Goal: Check status: Check status

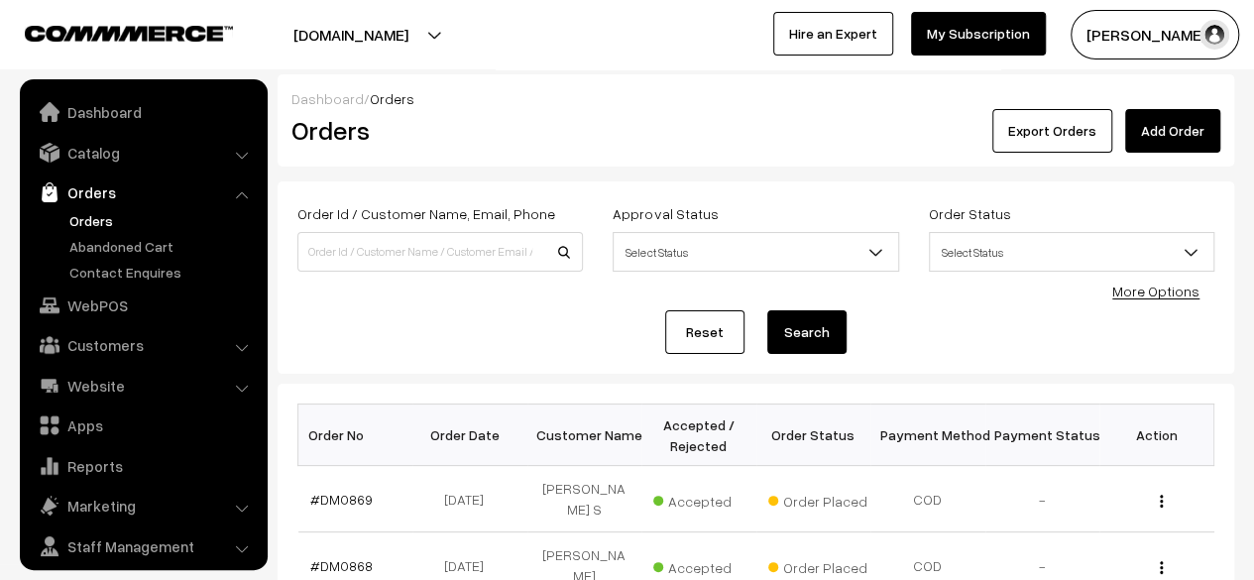
scroll to position [53, 0]
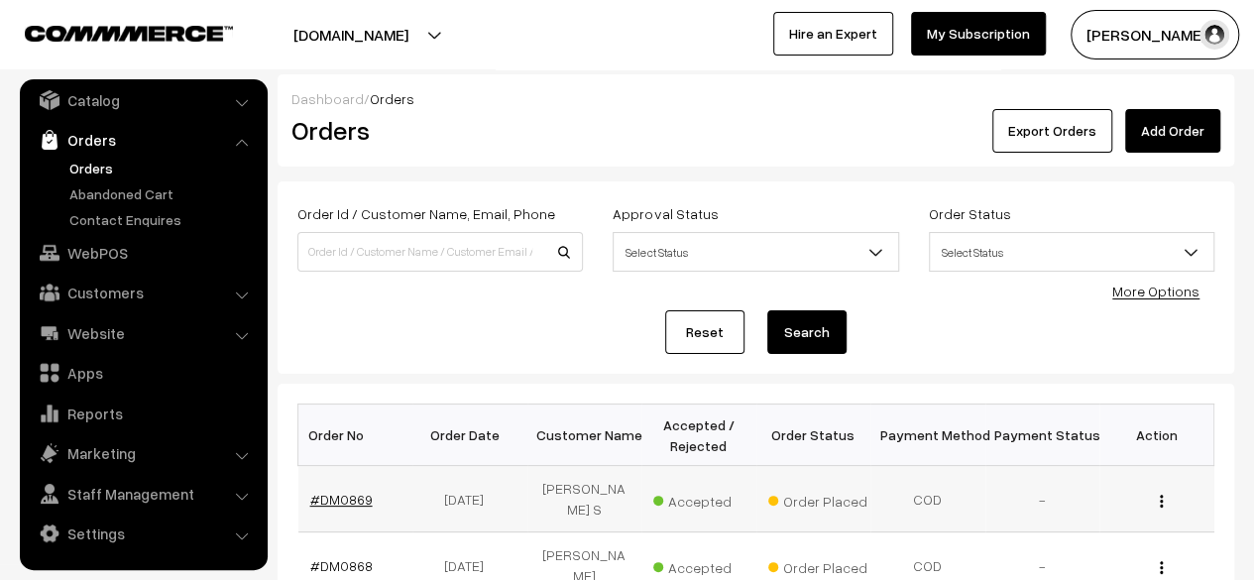
click at [340, 492] on link "#DM0869" at bounding box center [341, 499] width 62 height 17
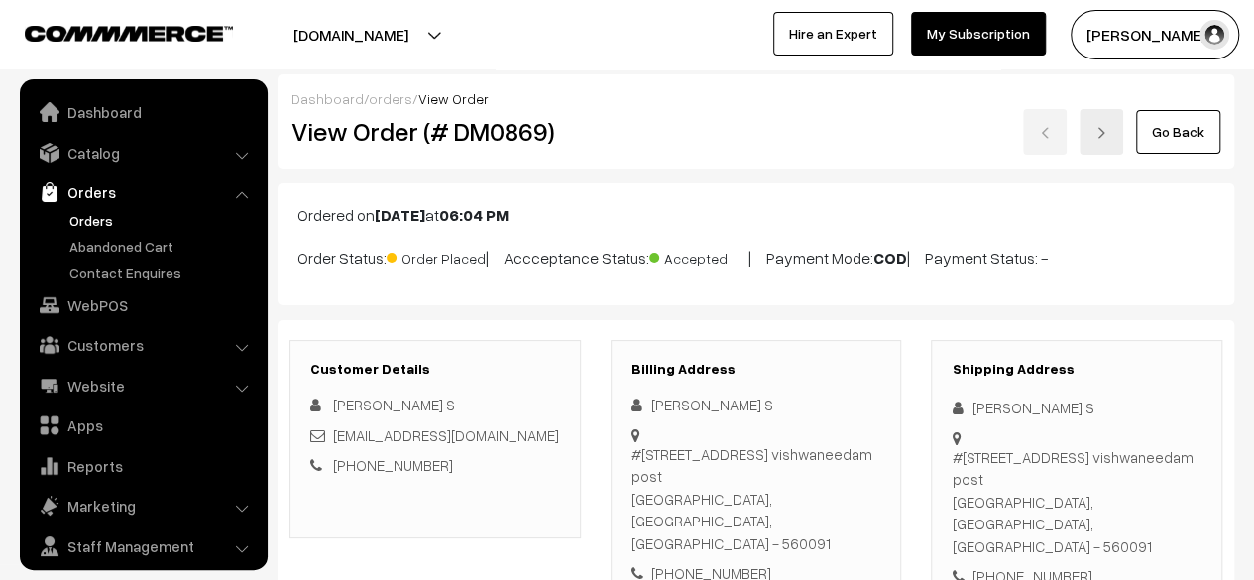
scroll to position [53, 0]
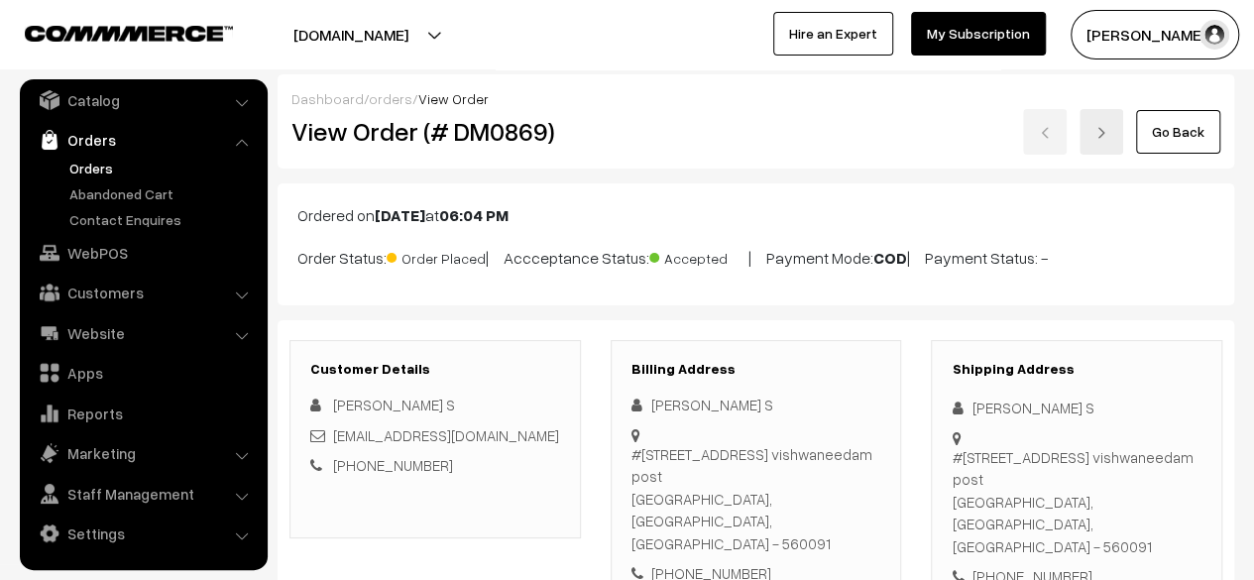
click at [1170, 132] on link "Go Back" at bounding box center [1178, 132] width 84 height 44
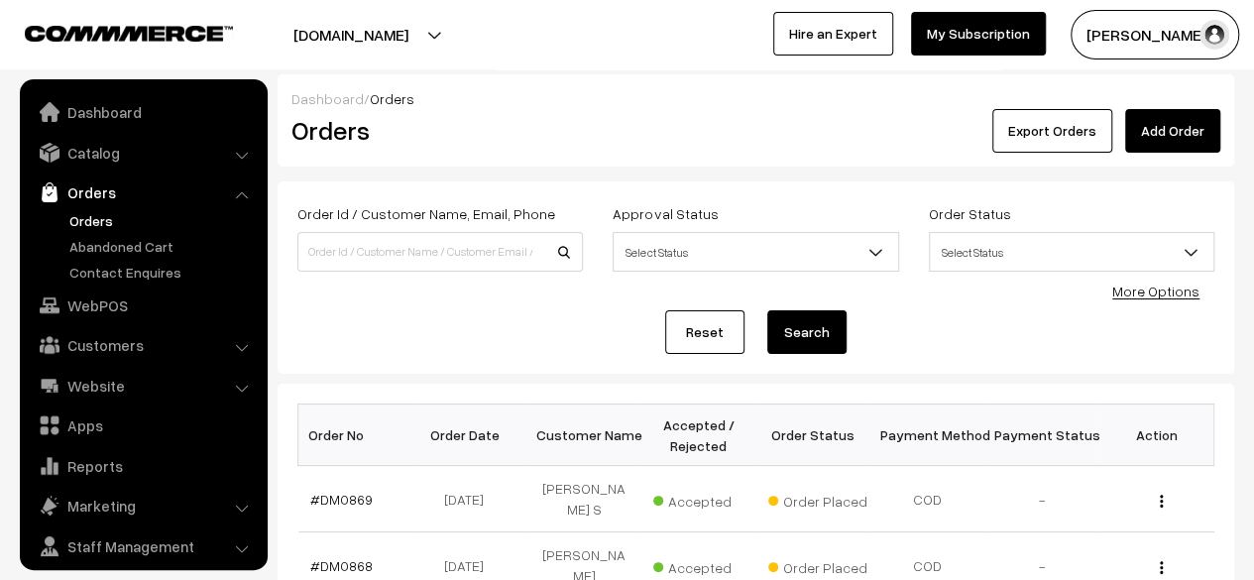
scroll to position [53, 0]
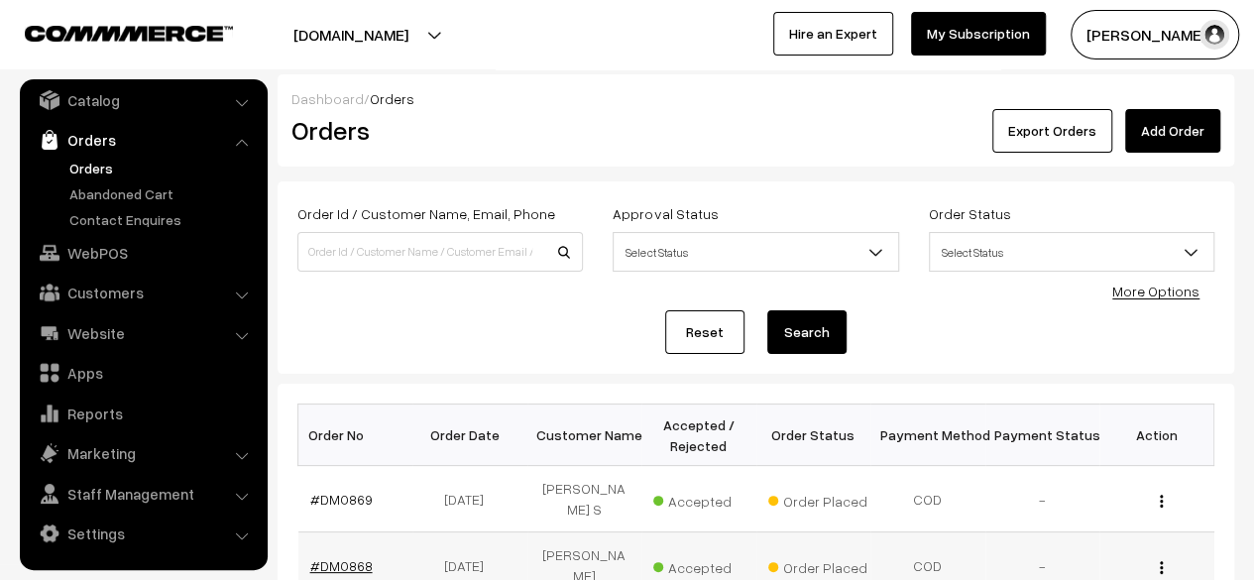
click at [347, 557] on link "#DM0868" at bounding box center [341, 565] width 62 height 17
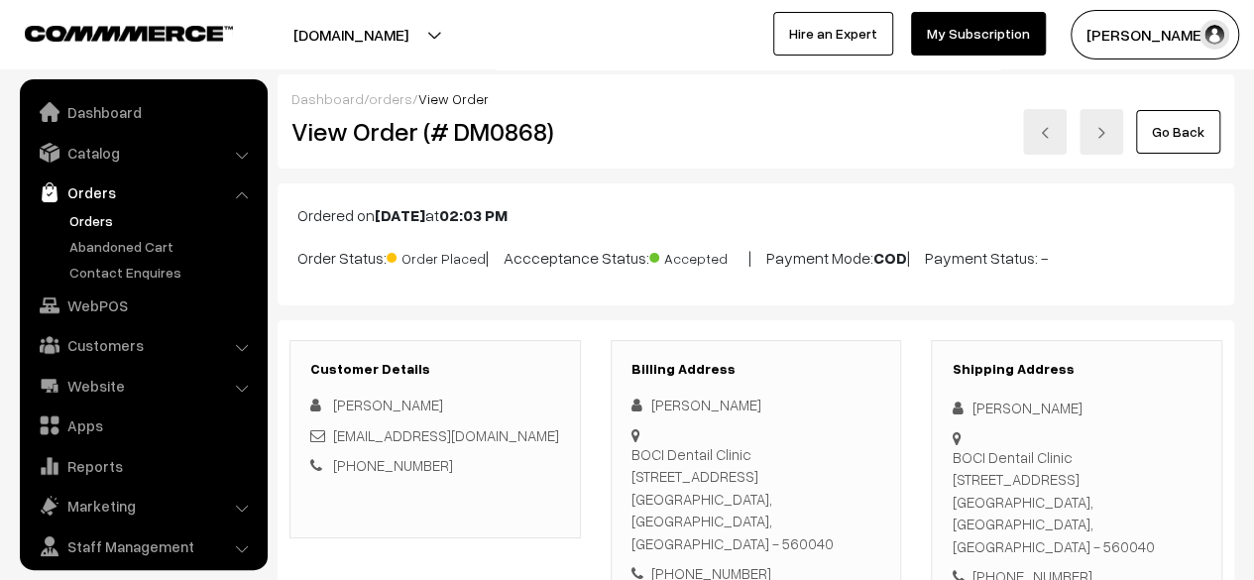
scroll to position [53, 0]
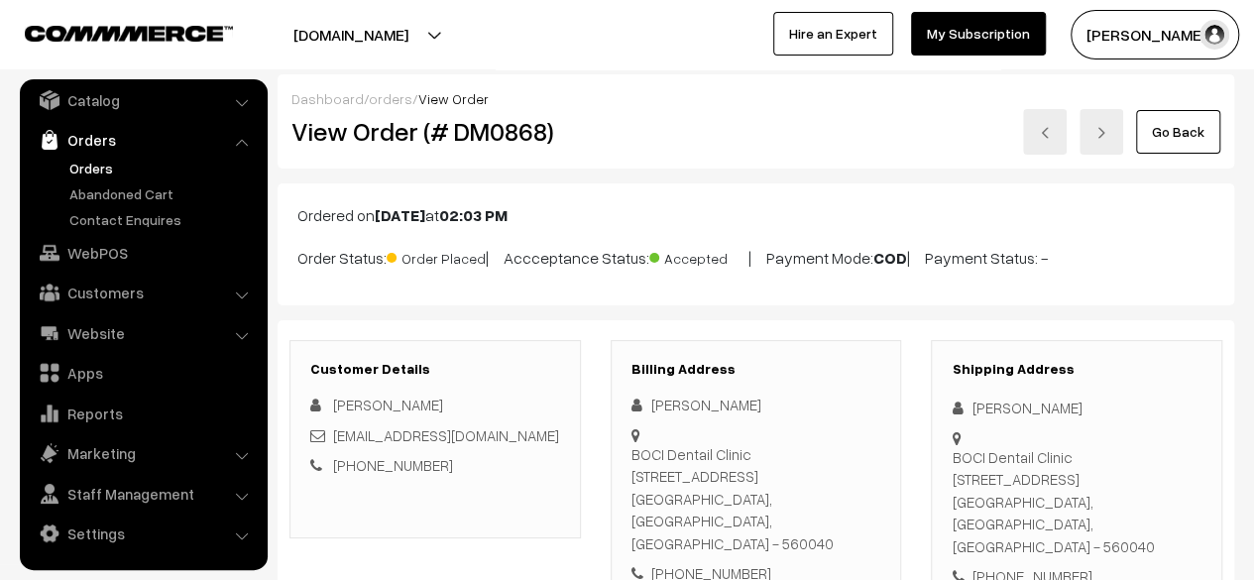
click at [1193, 136] on link "Go Back" at bounding box center [1178, 132] width 84 height 44
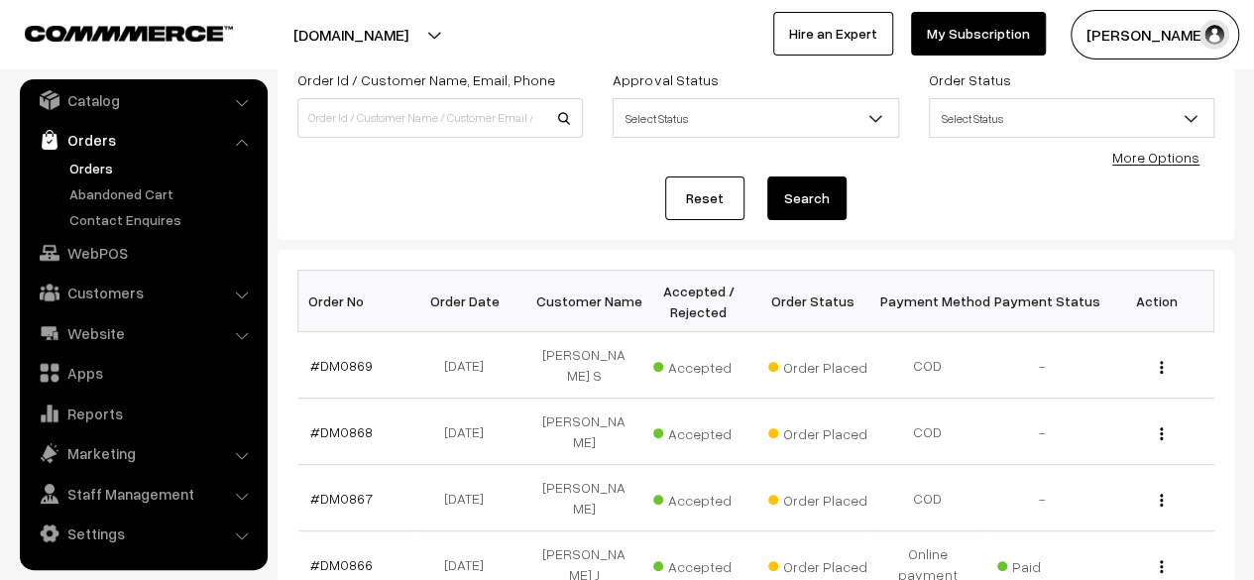
scroll to position [167, 0]
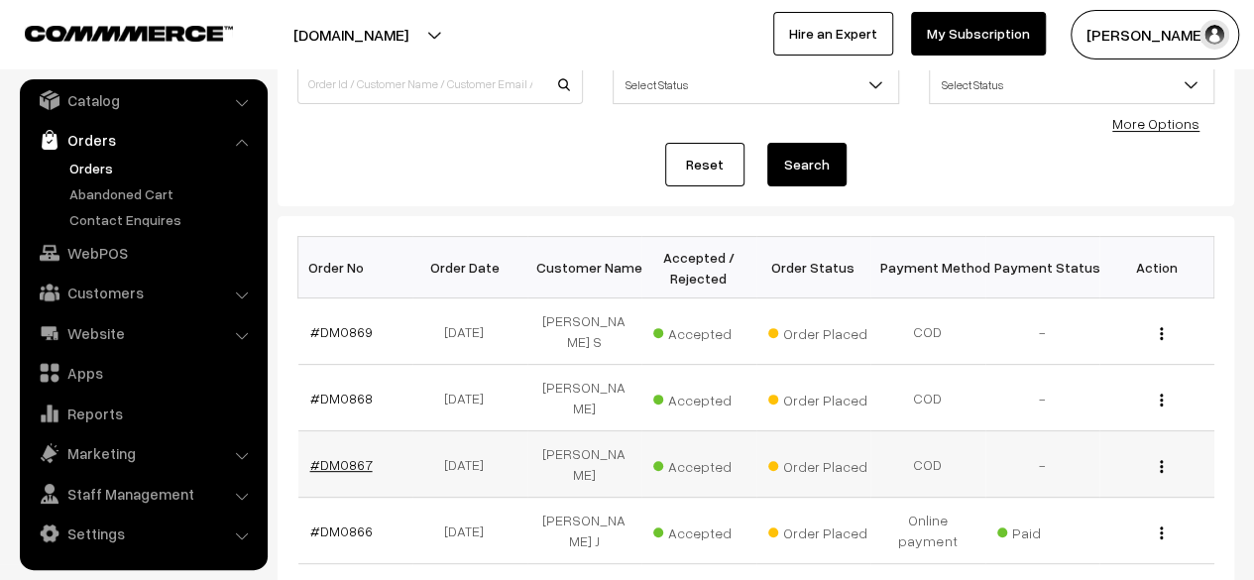
click at [343, 456] on link "#DM0867" at bounding box center [341, 464] width 62 height 17
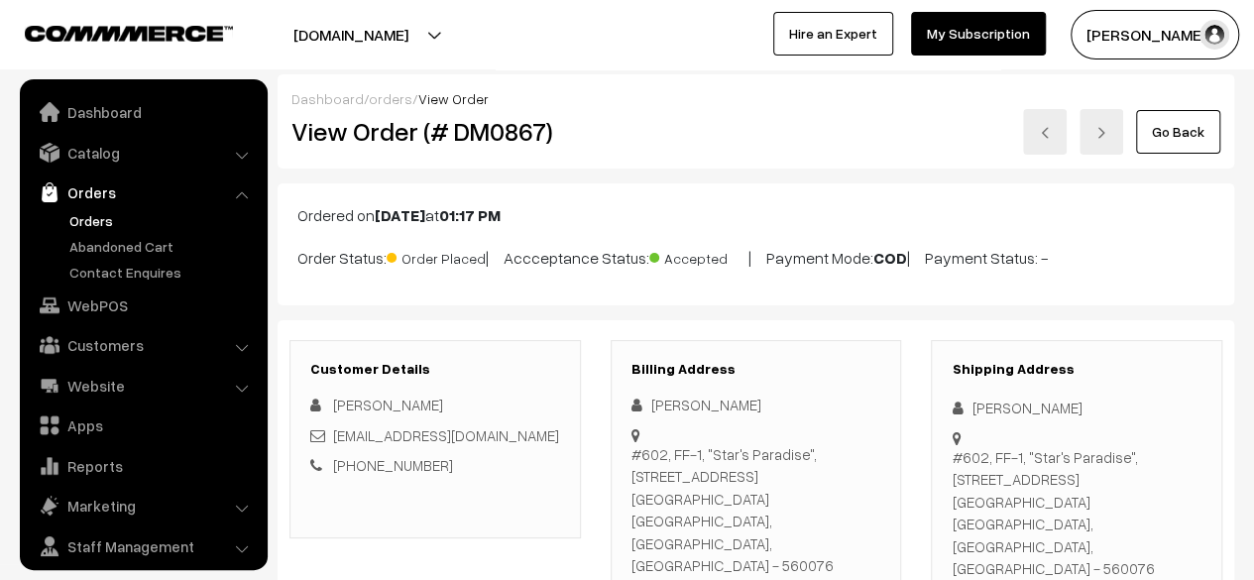
scroll to position [53, 0]
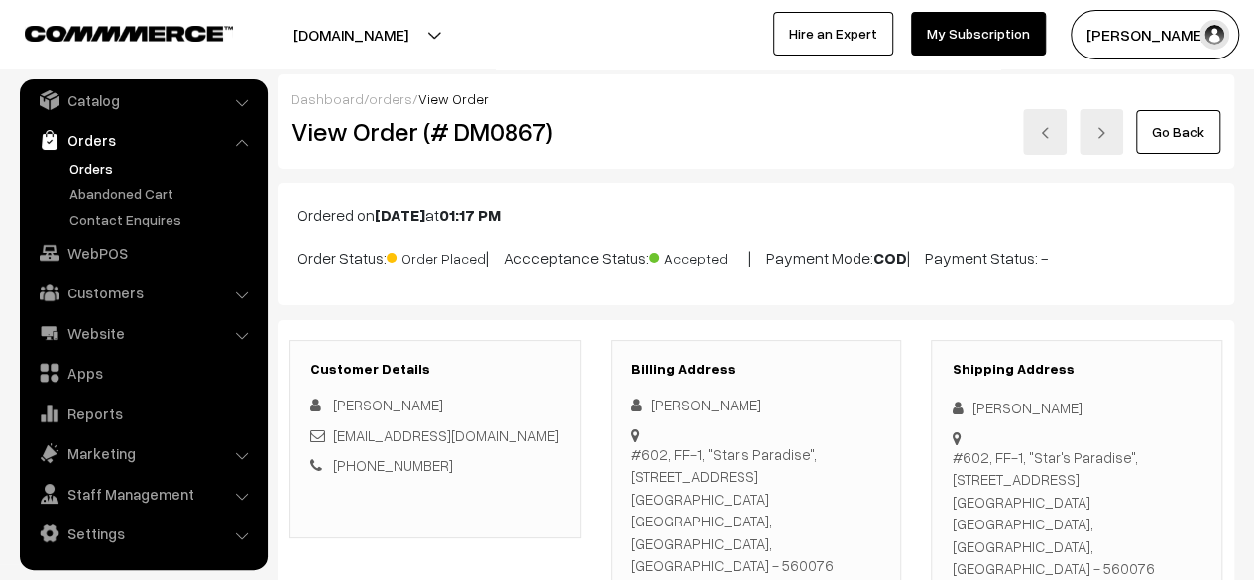
click at [1178, 133] on link "Go Back" at bounding box center [1178, 132] width 84 height 44
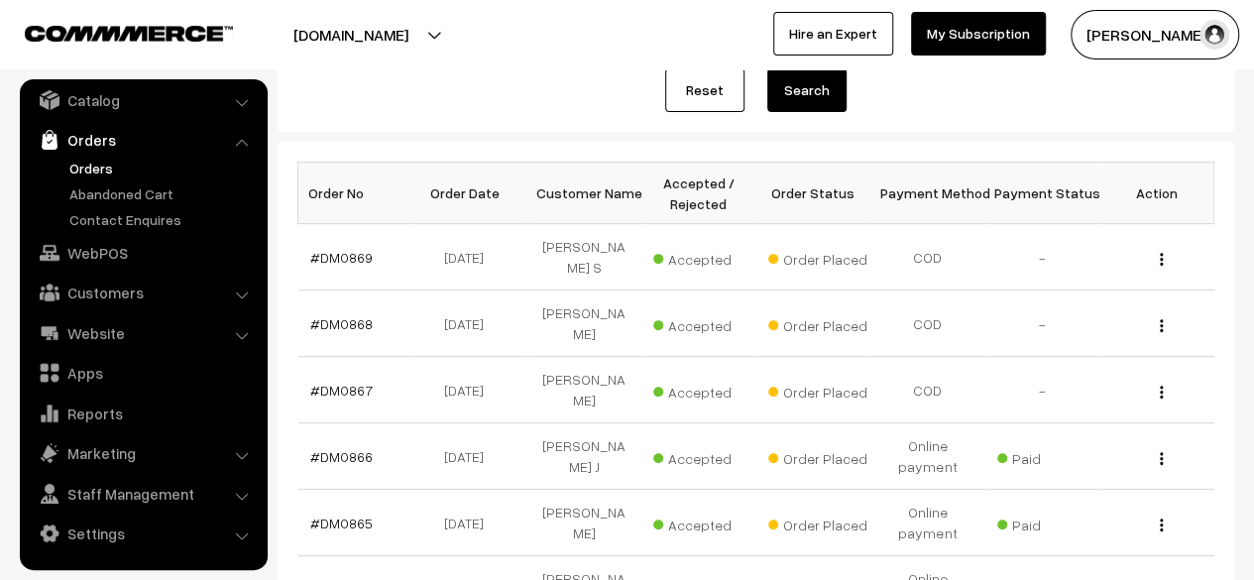
scroll to position [246, 0]
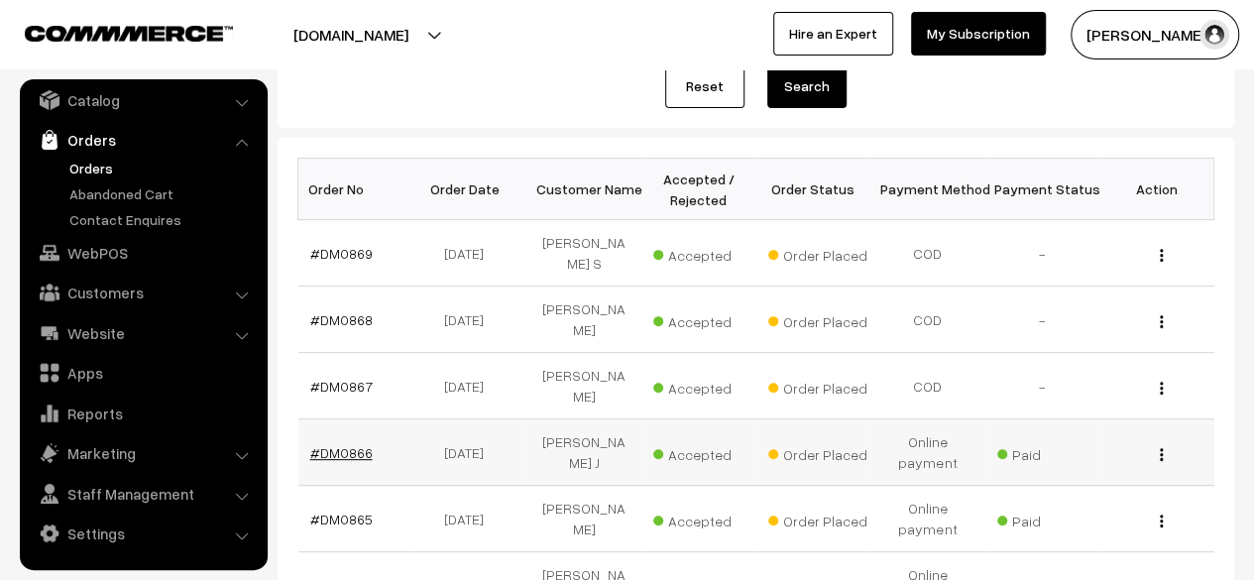
click at [358, 444] on link "#DM0866" at bounding box center [341, 452] width 62 height 17
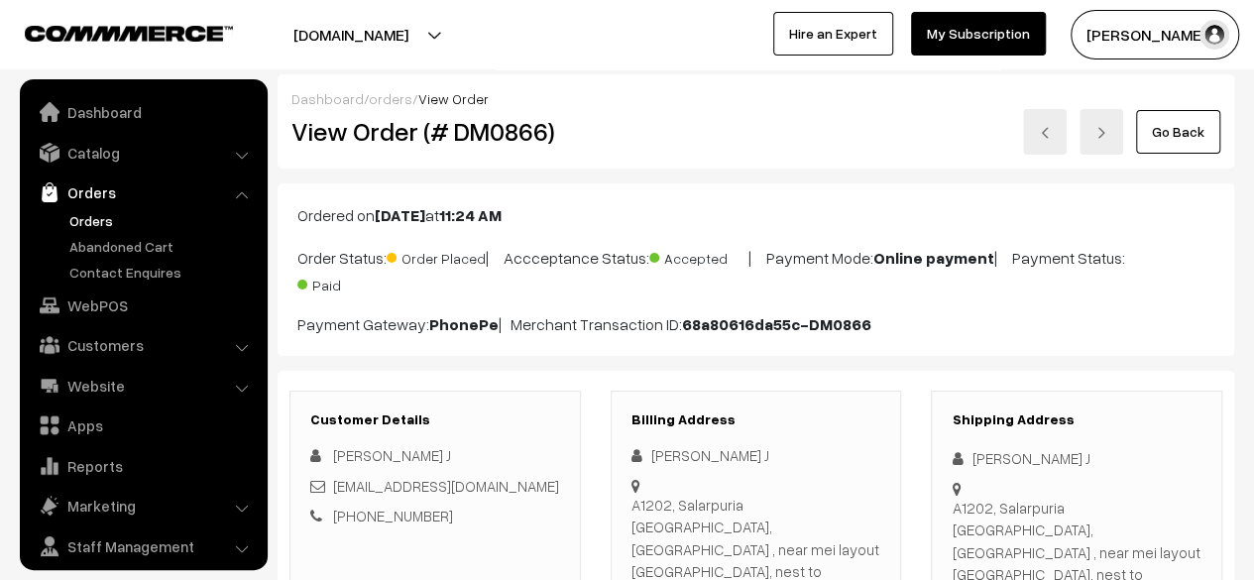
scroll to position [53, 0]
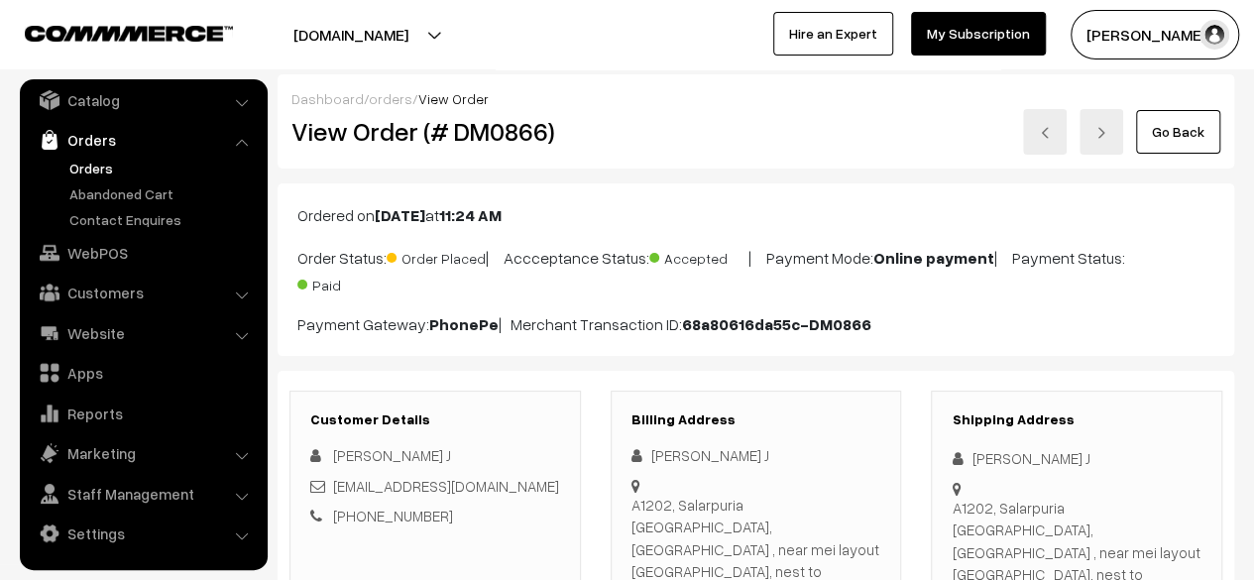
click at [1185, 125] on link "Go Back" at bounding box center [1178, 132] width 84 height 44
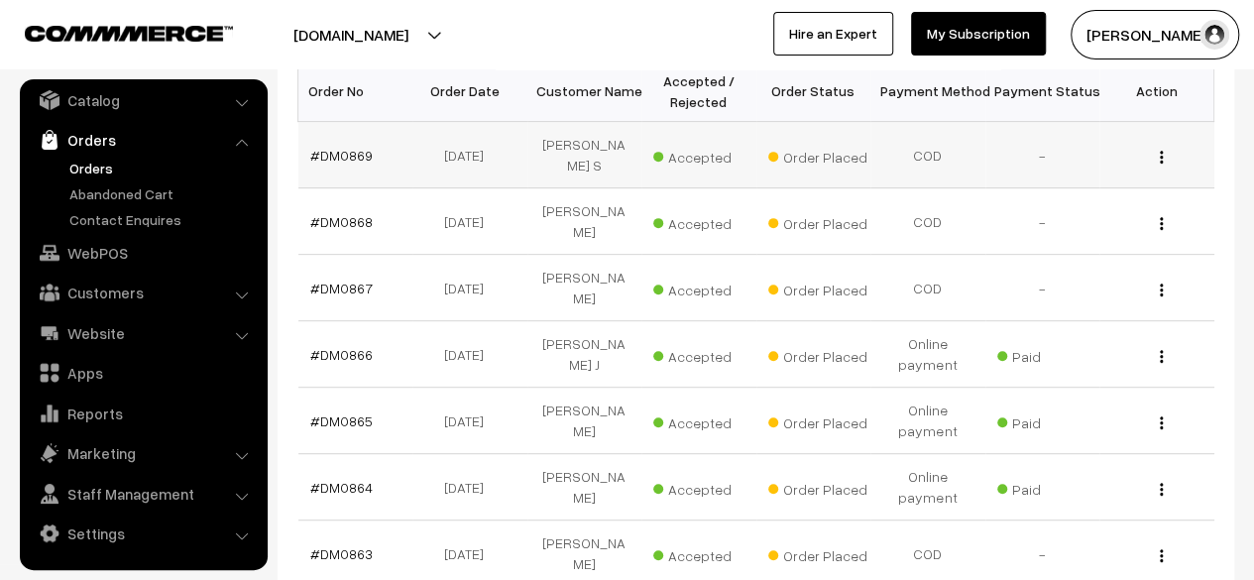
scroll to position [345, 0]
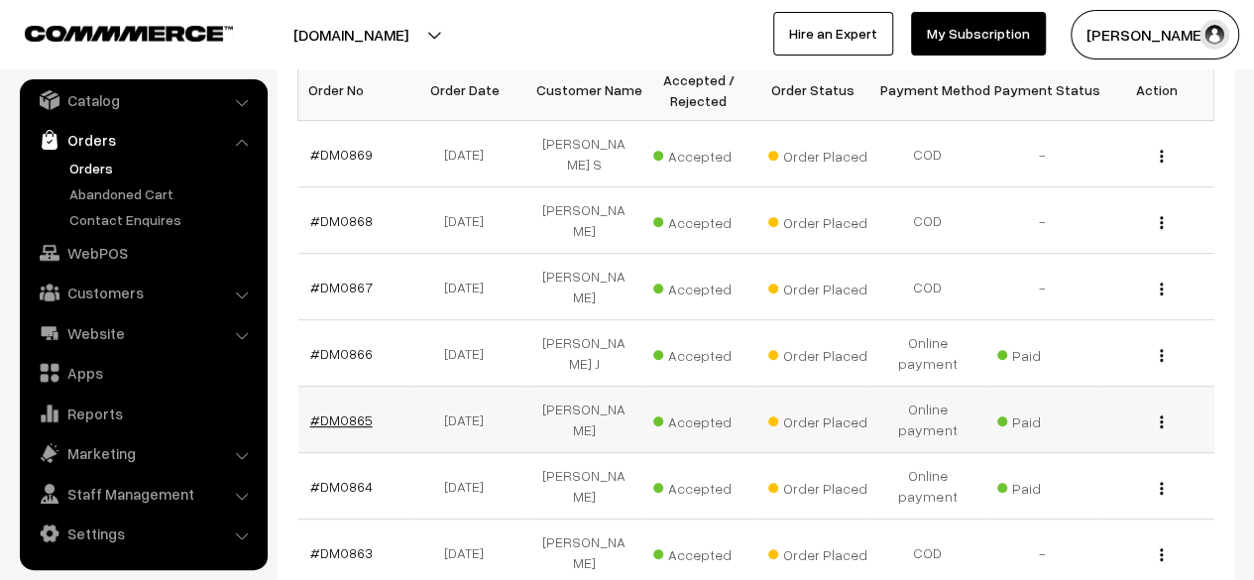
click at [341, 411] on link "#DM0865" at bounding box center [341, 419] width 62 height 17
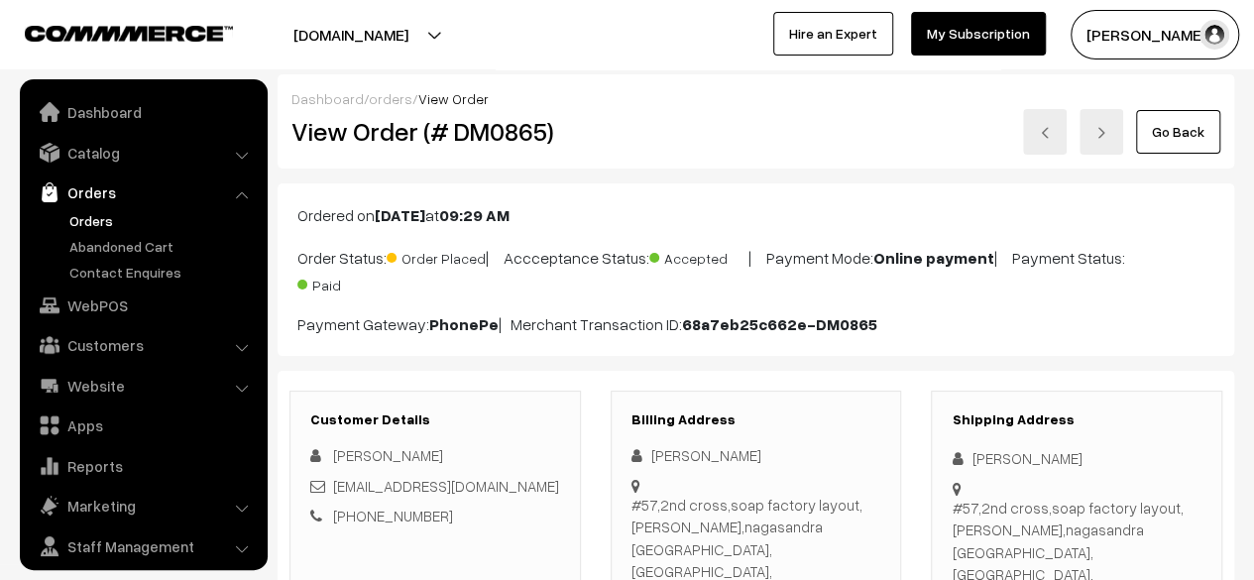
scroll to position [53, 0]
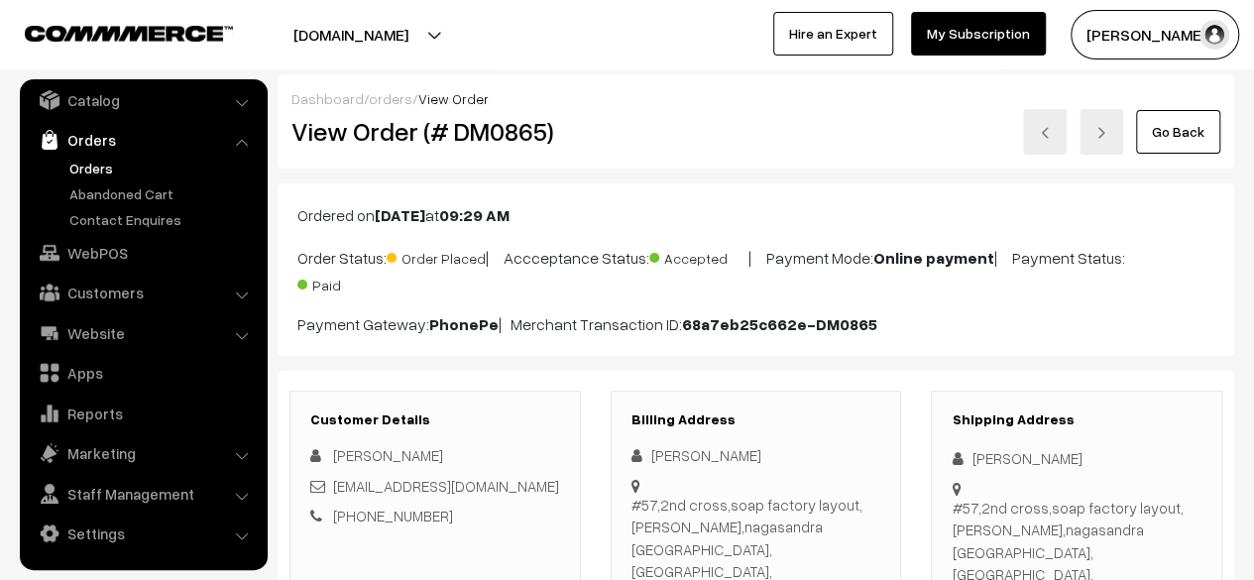
click at [1170, 128] on link "Go Back" at bounding box center [1178, 132] width 84 height 44
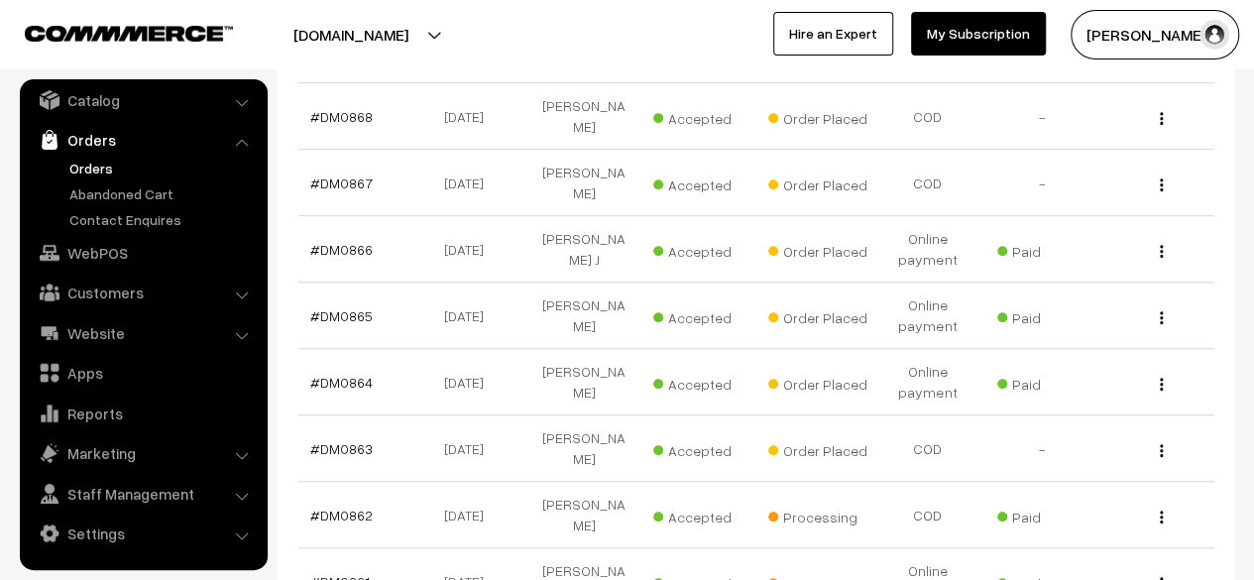
scroll to position [464, 0]
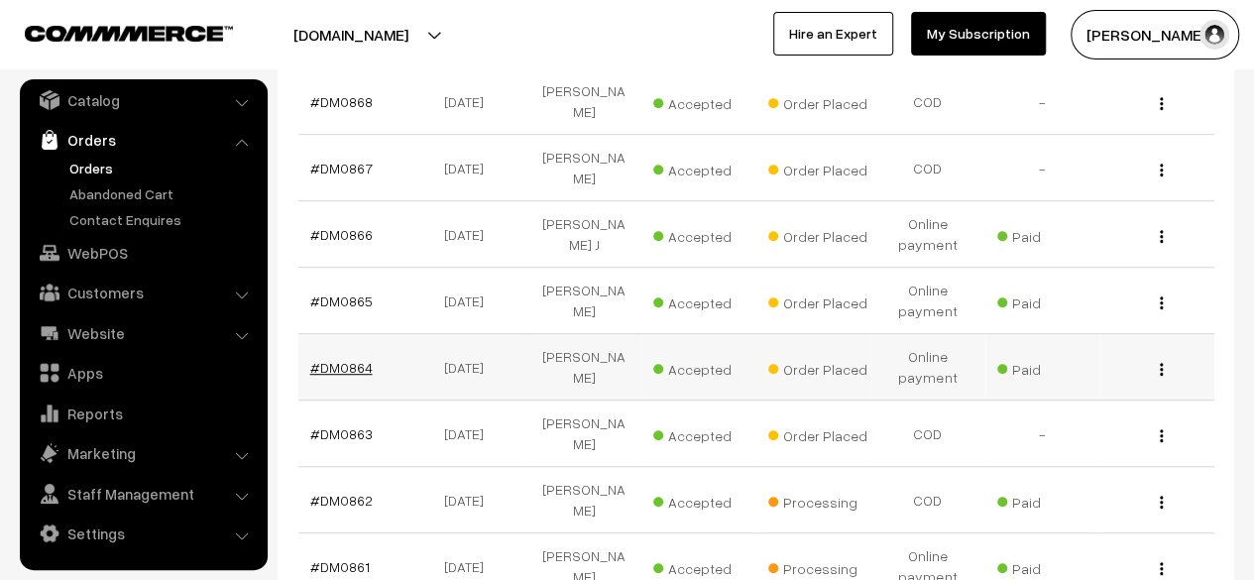
click at [341, 359] on link "#DM0864" at bounding box center [341, 367] width 62 height 17
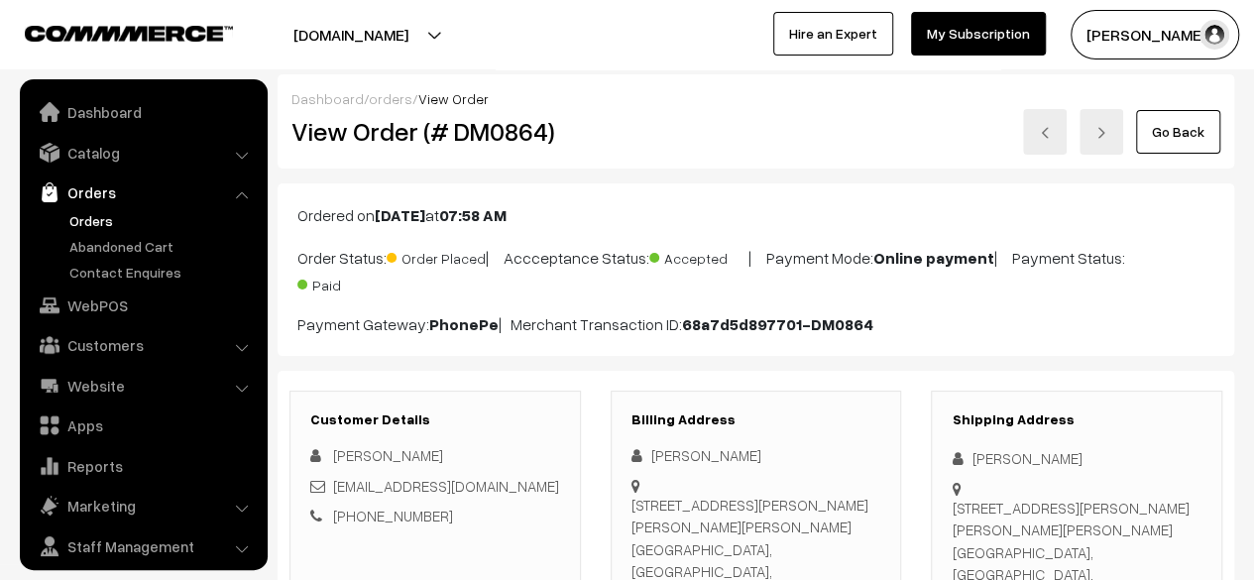
scroll to position [53, 0]
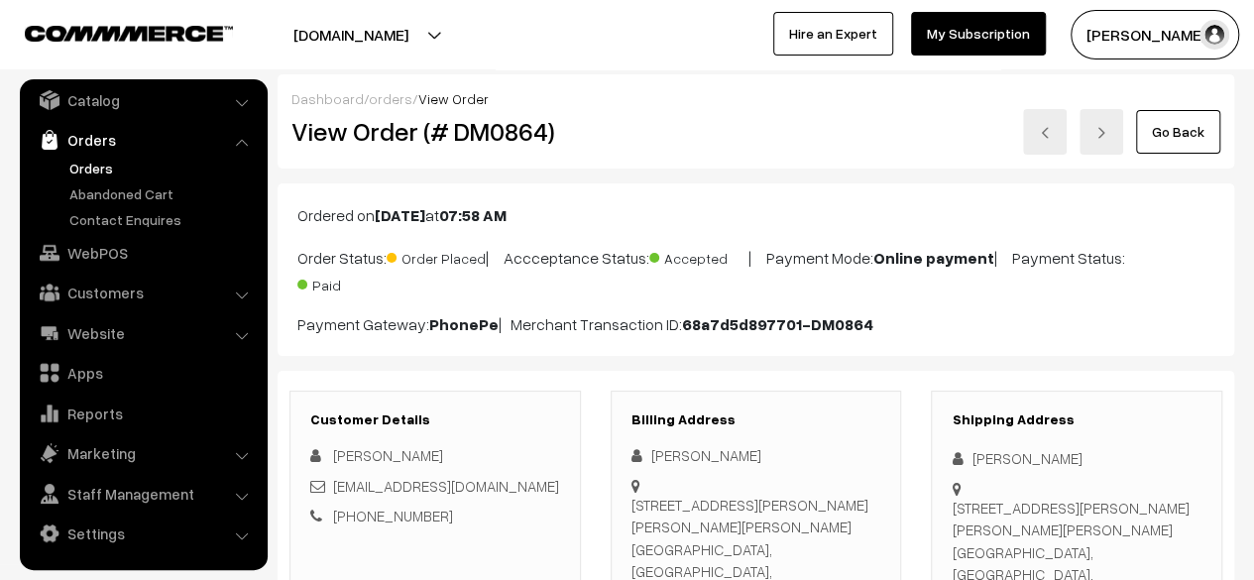
click at [1193, 133] on link "Go Back" at bounding box center [1178, 132] width 84 height 44
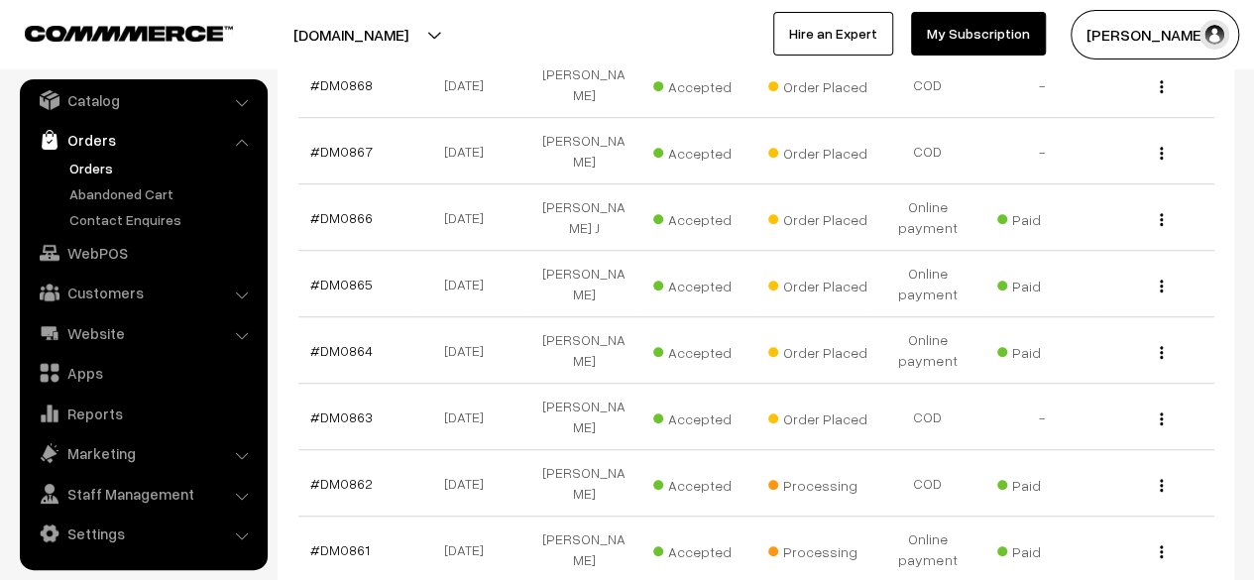
scroll to position [483, 0]
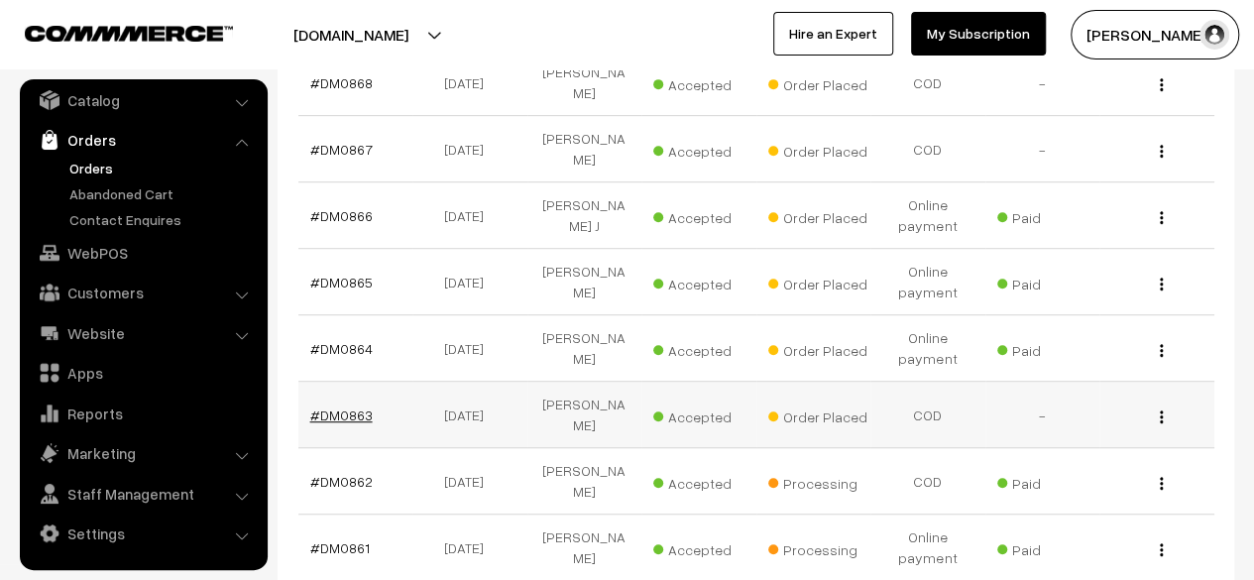
click at [344, 406] on link "#DM0863" at bounding box center [341, 414] width 62 height 17
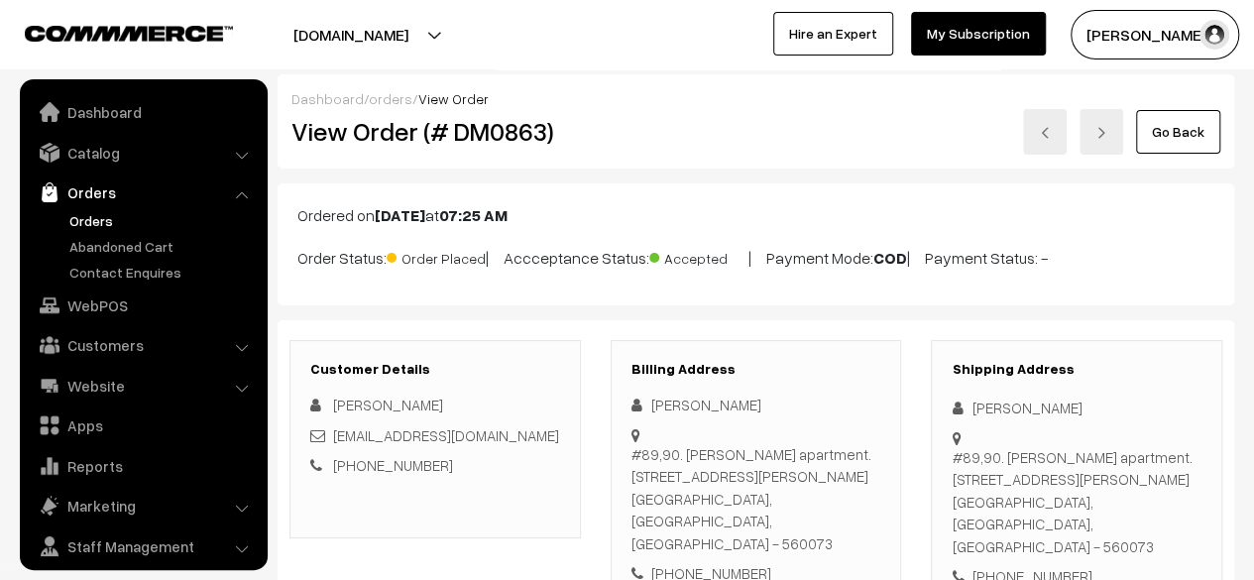
scroll to position [53, 0]
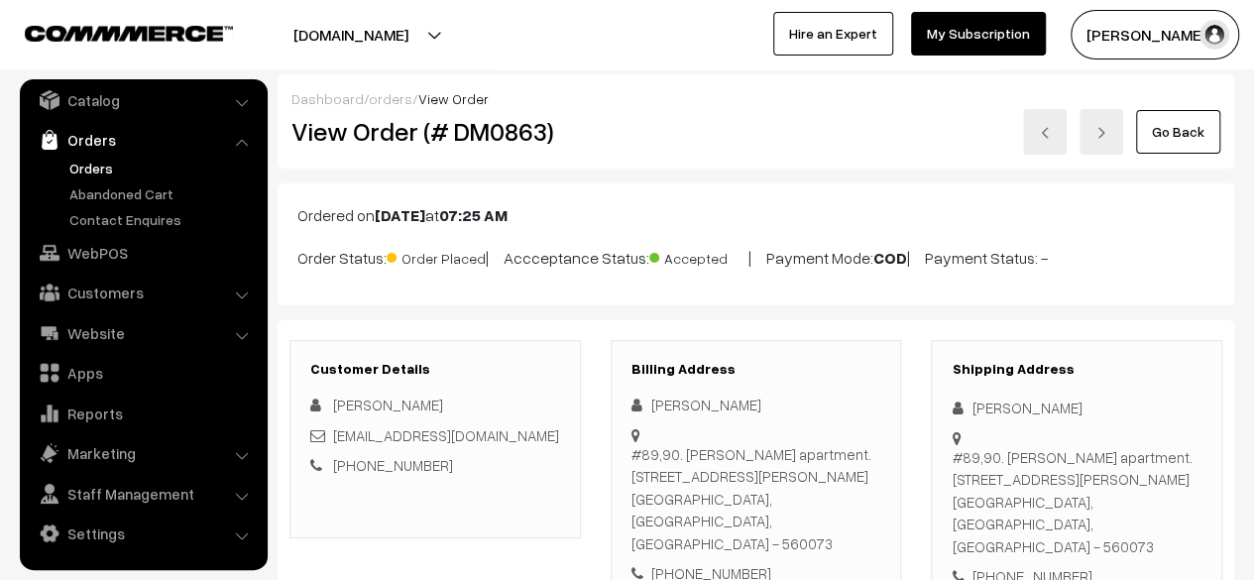
click at [1192, 130] on link "Go Back" at bounding box center [1178, 132] width 84 height 44
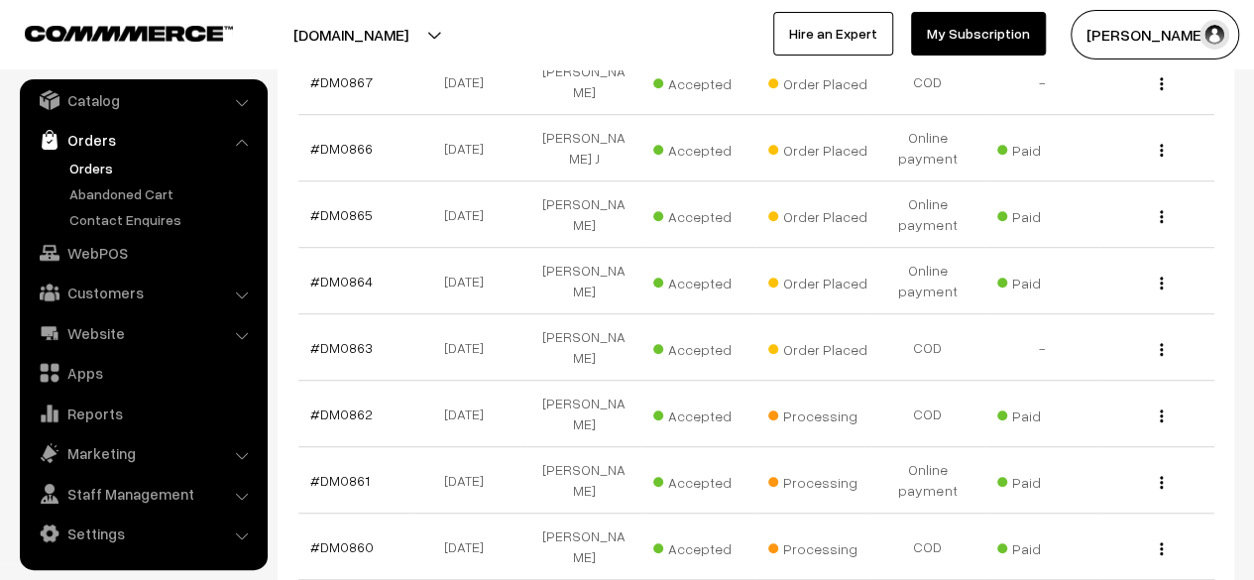
scroll to position [551, 0]
click at [354, 272] on link "#DM0864" at bounding box center [341, 280] width 62 height 17
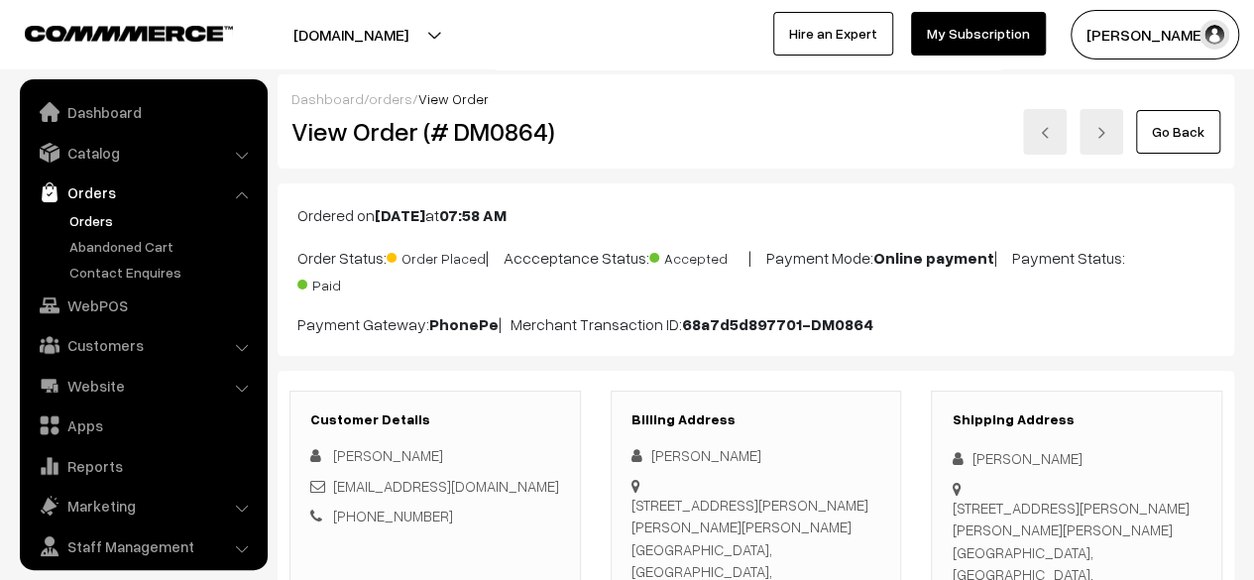
scroll to position [53, 0]
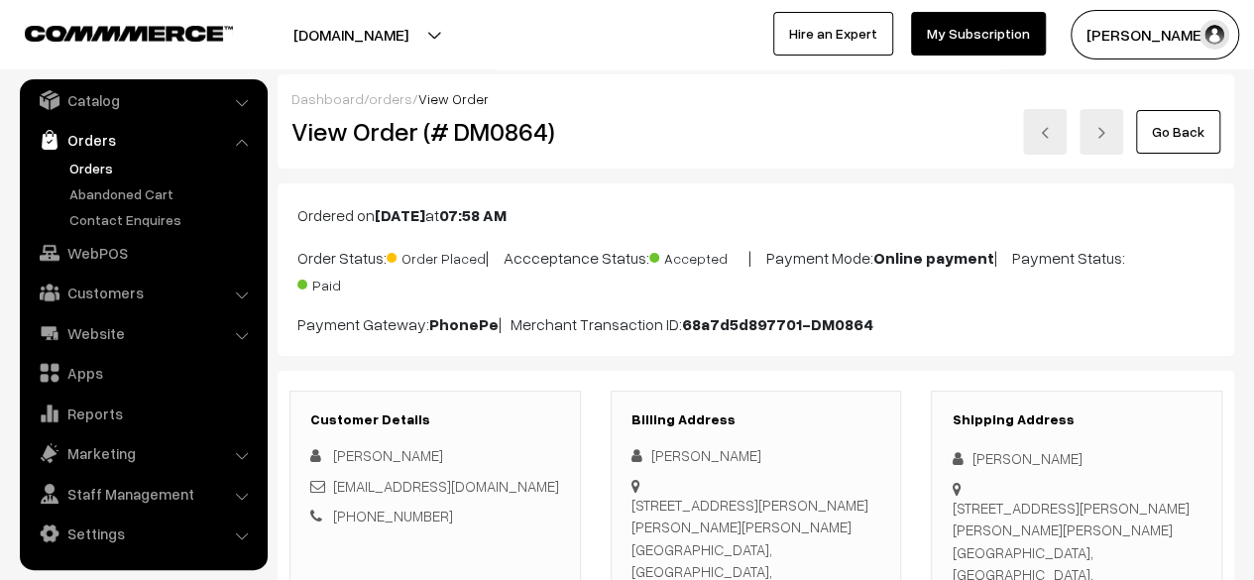
click at [1179, 136] on link "Go Back" at bounding box center [1178, 132] width 84 height 44
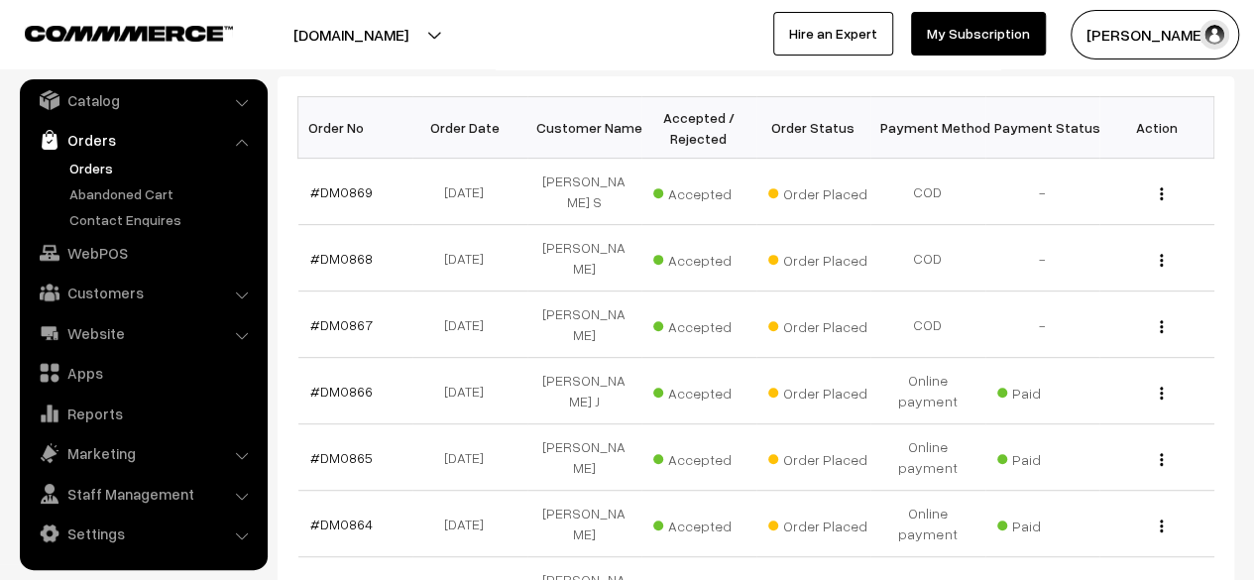
scroll to position [310, 0]
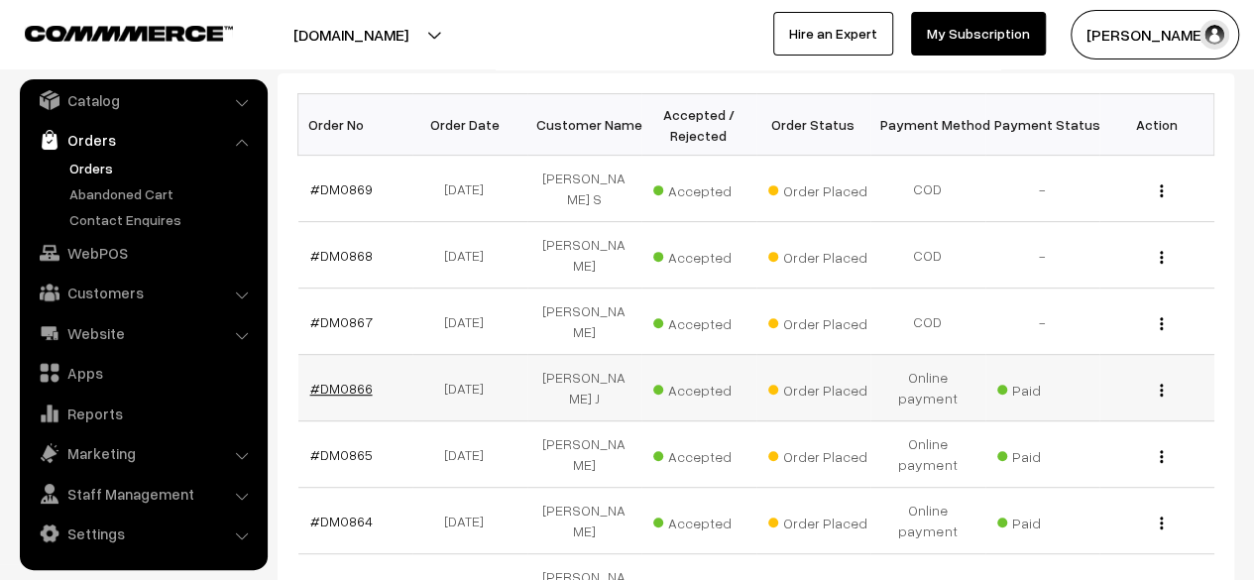
click at [349, 380] on link "#DM0866" at bounding box center [341, 388] width 62 height 17
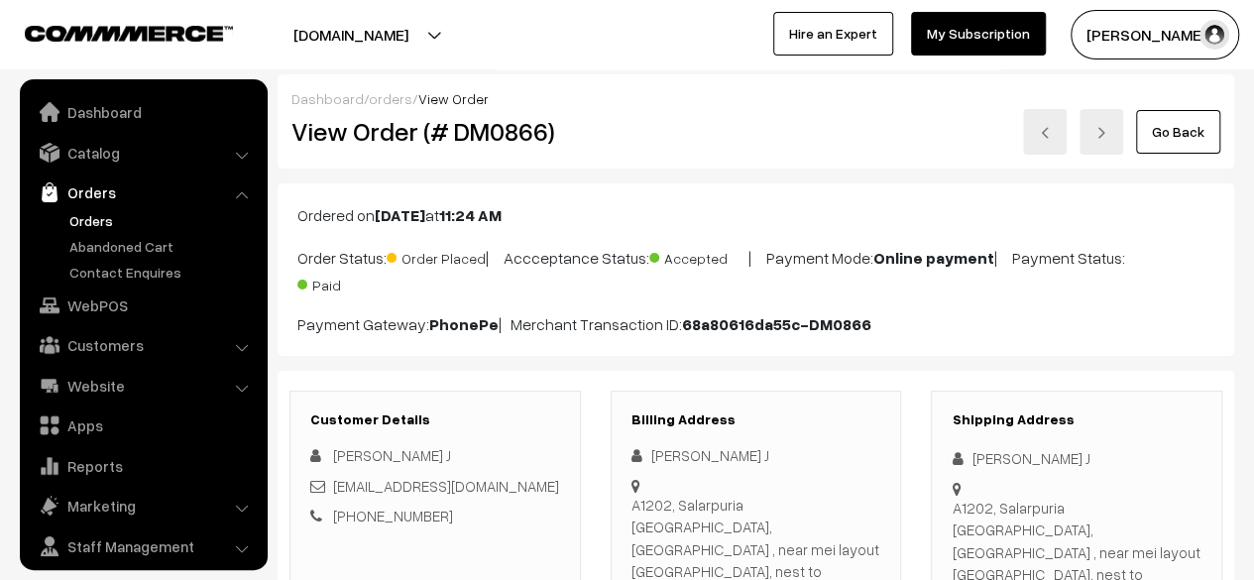
scroll to position [53, 0]
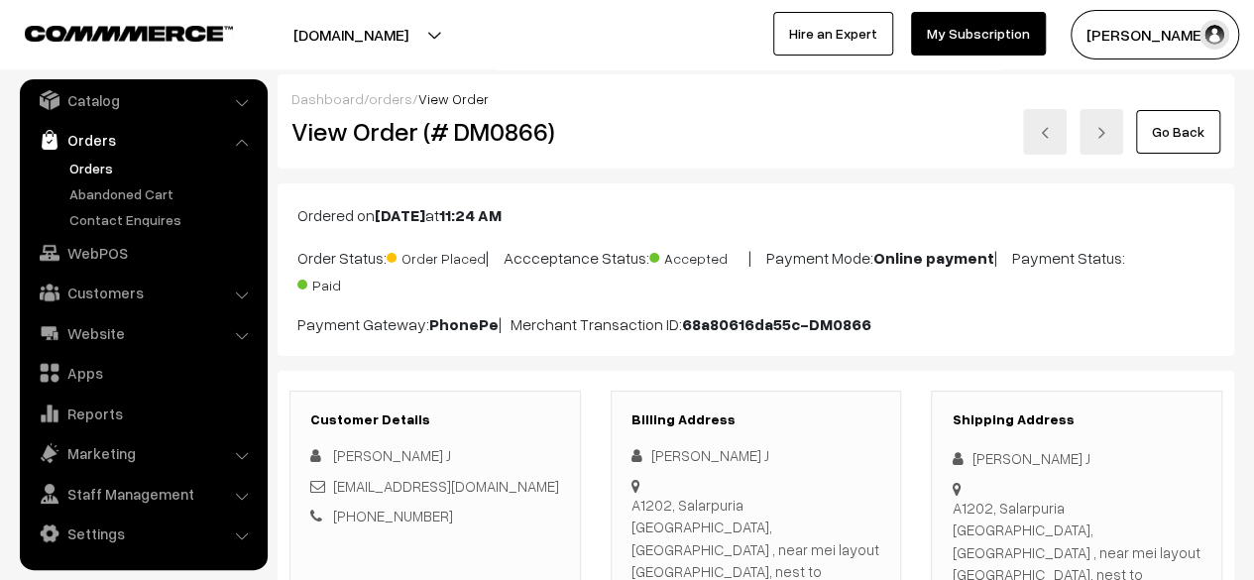
click at [1173, 143] on link "Go Back" at bounding box center [1178, 132] width 84 height 44
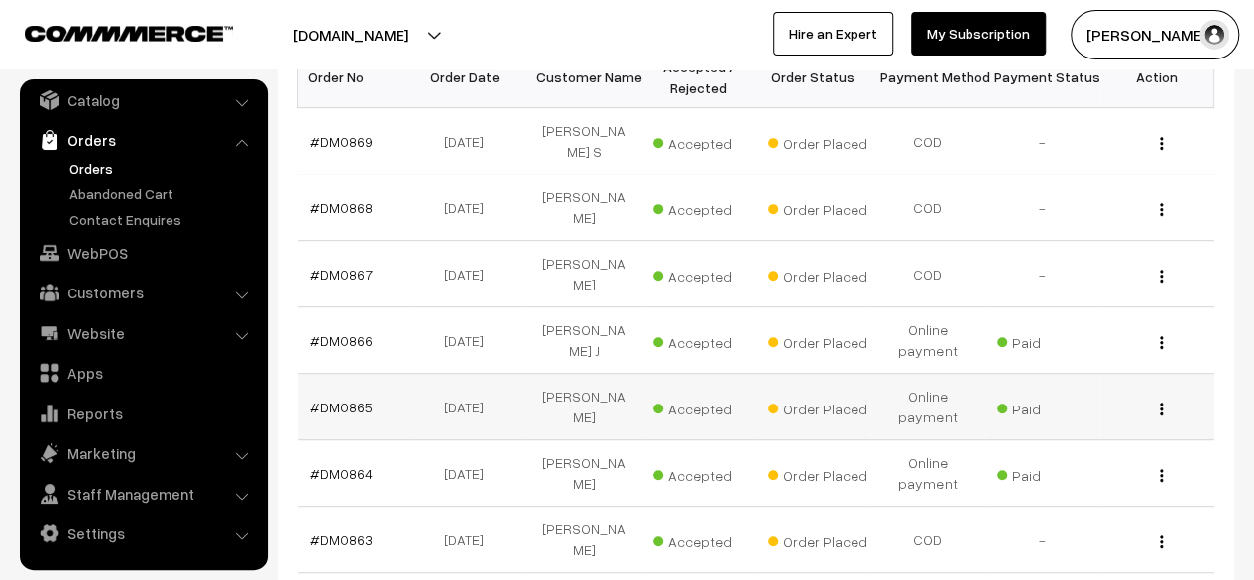
scroll to position [359, 0]
click at [337, 397] on link "#DM0865" at bounding box center [341, 405] width 62 height 17
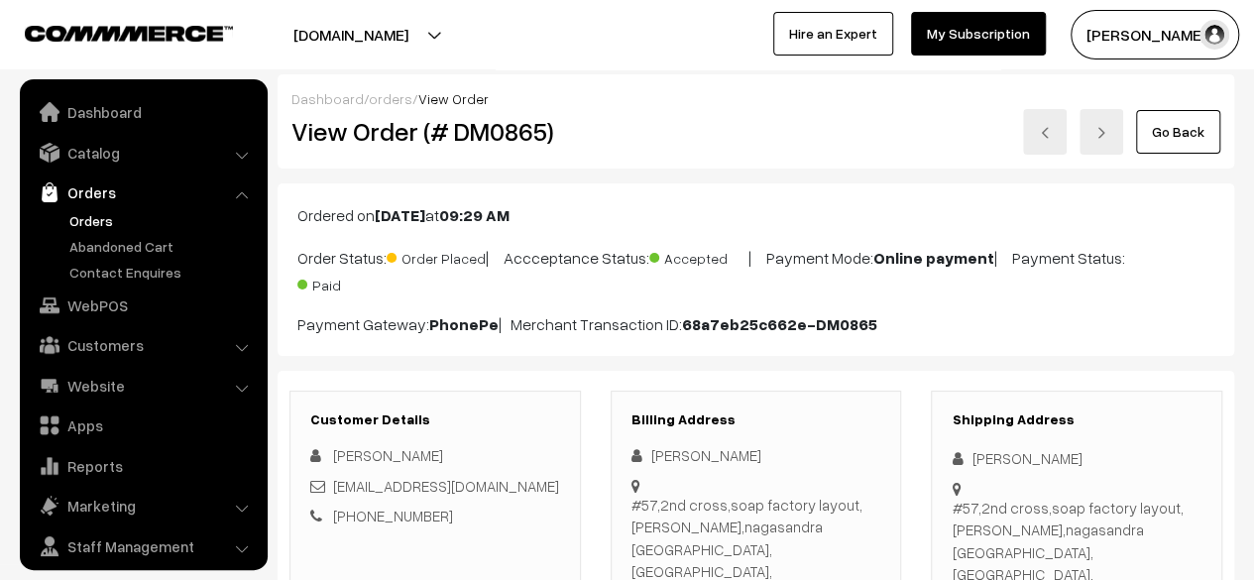
scroll to position [53, 0]
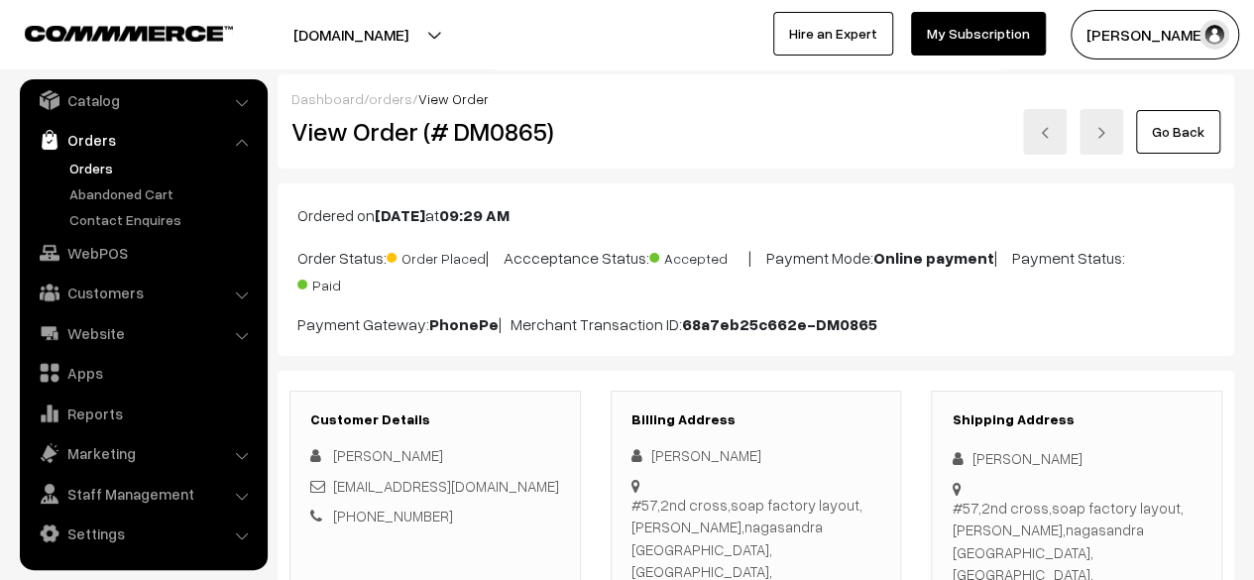
click at [1184, 136] on link "Go Back" at bounding box center [1178, 132] width 84 height 44
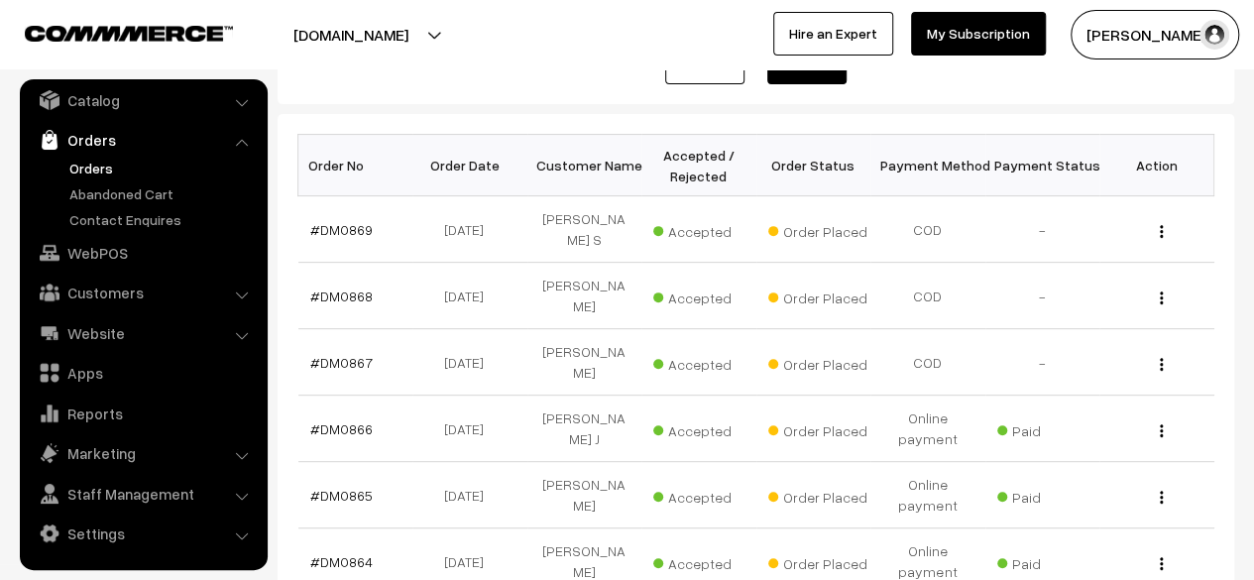
scroll to position [301, 0]
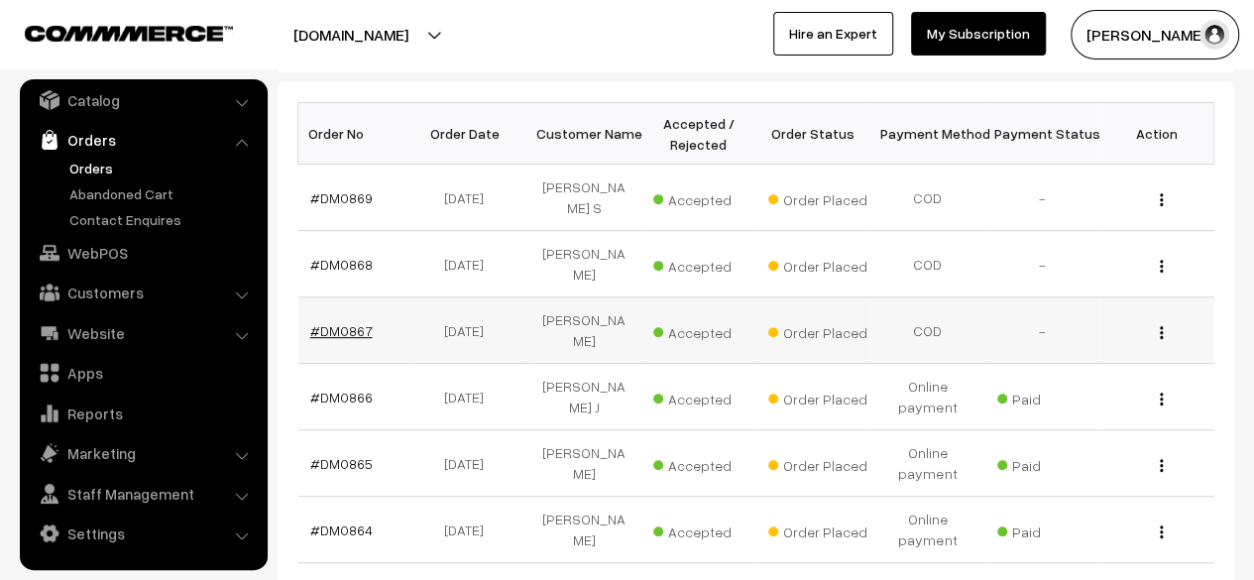
click at [346, 322] on link "#DM0867" at bounding box center [341, 330] width 62 height 17
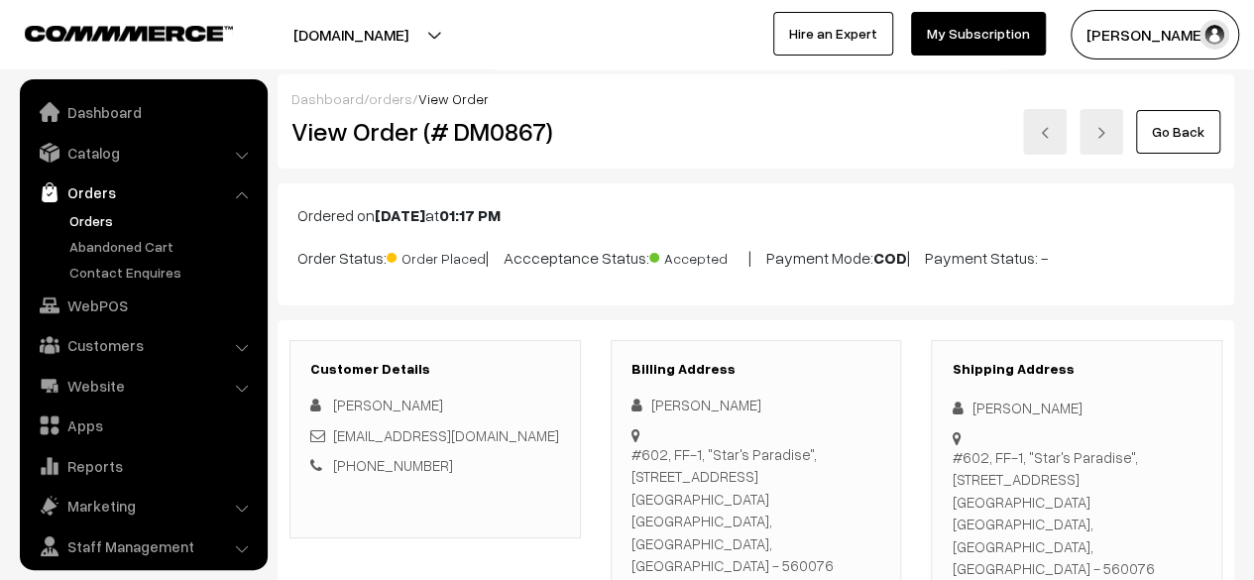
scroll to position [53, 0]
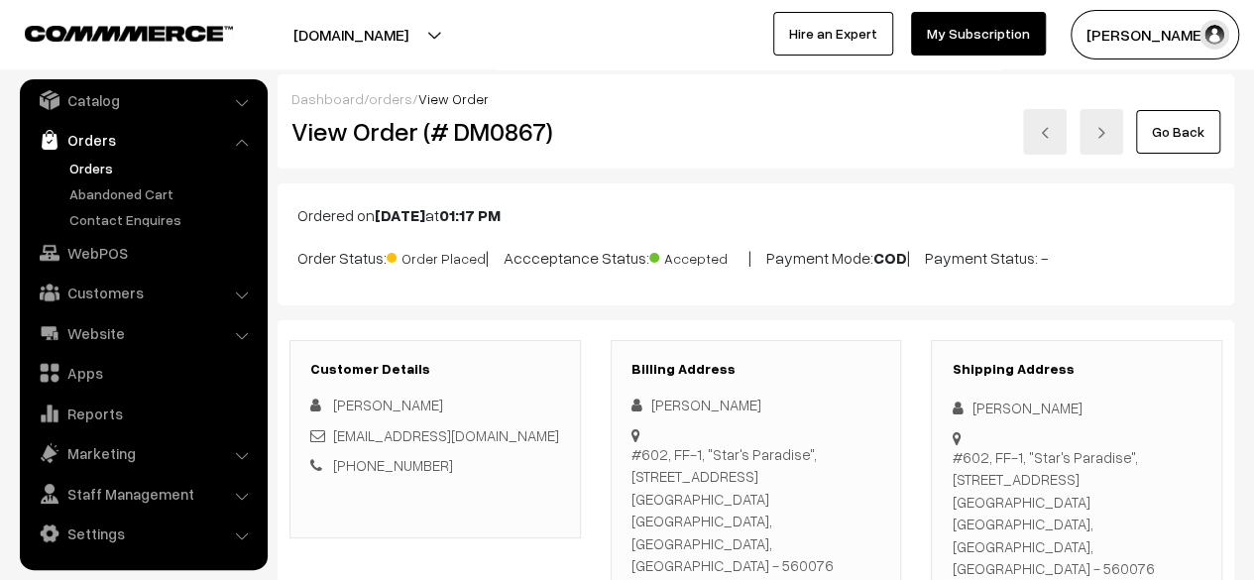
click at [1191, 129] on link "Go Back" at bounding box center [1178, 132] width 84 height 44
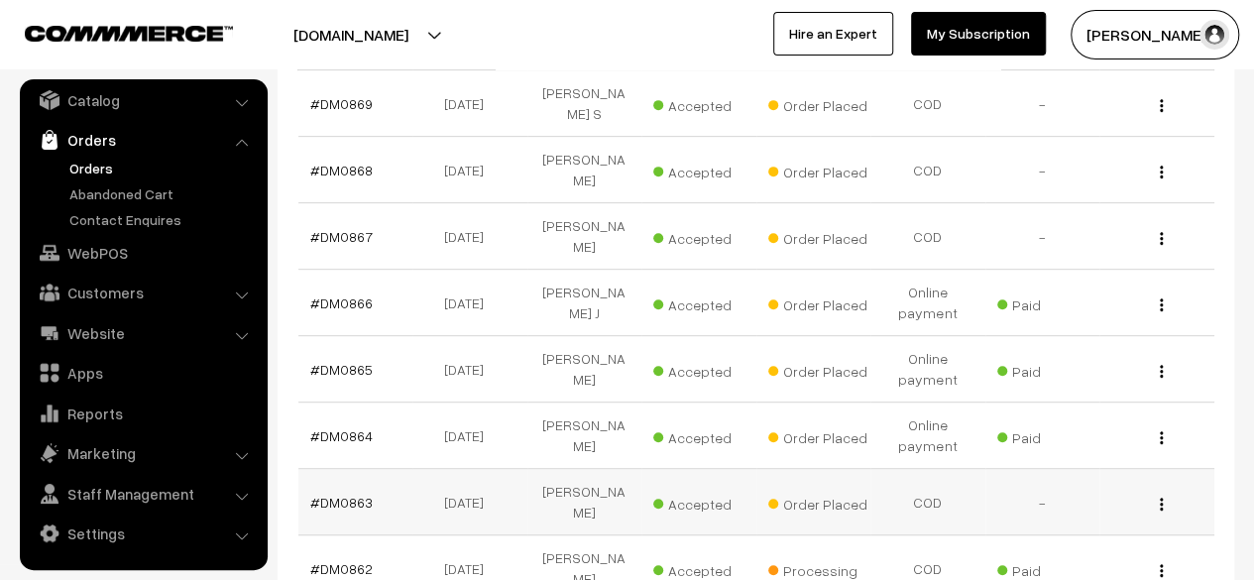
scroll to position [396, 0]
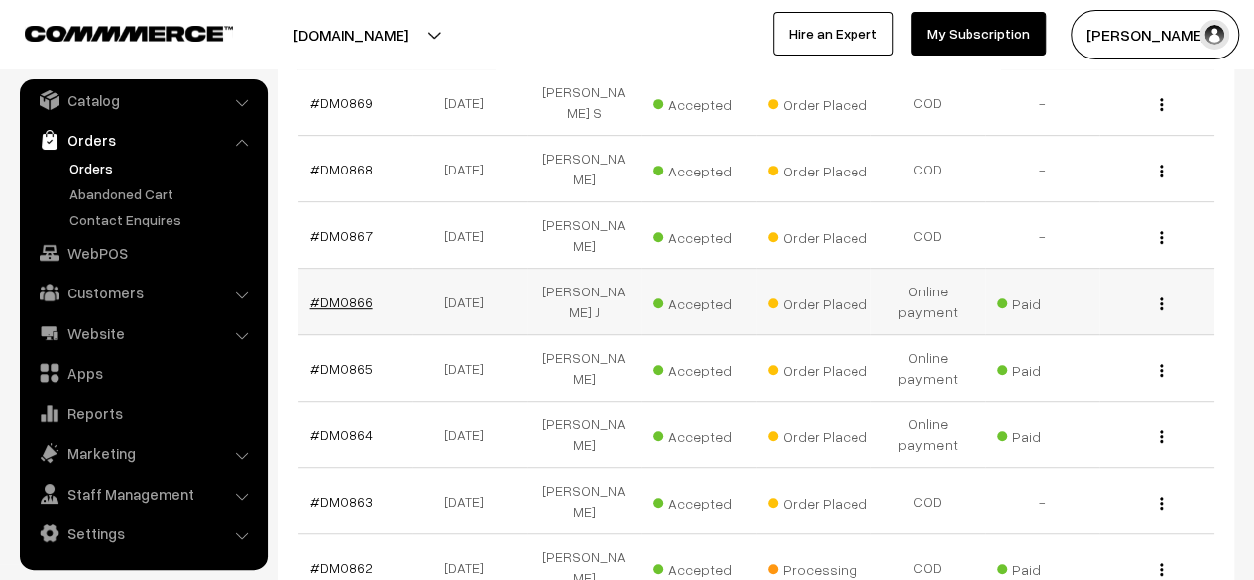
click at [343, 293] on link "#DM0866" at bounding box center [341, 301] width 62 height 17
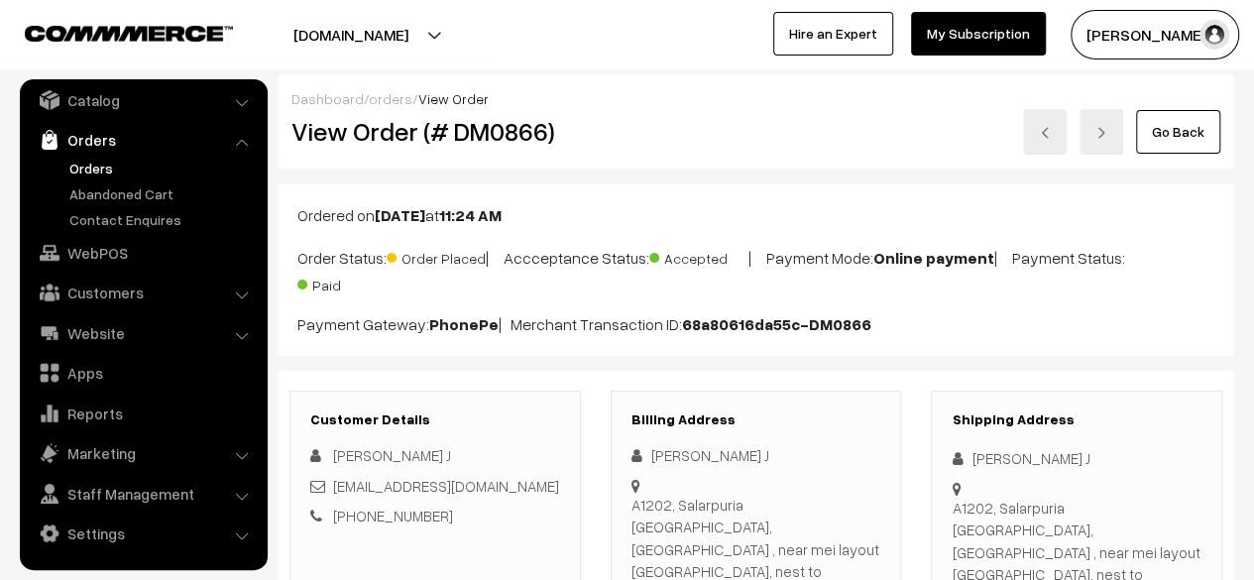
click at [1183, 125] on link "Go Back" at bounding box center [1178, 132] width 84 height 44
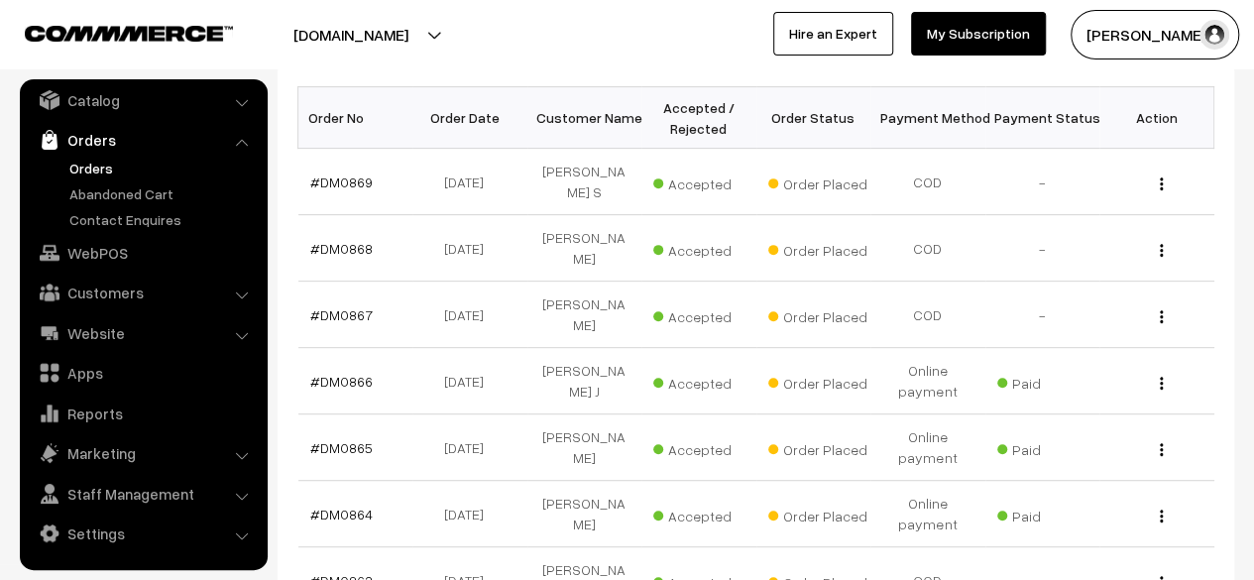
scroll to position [363, 0]
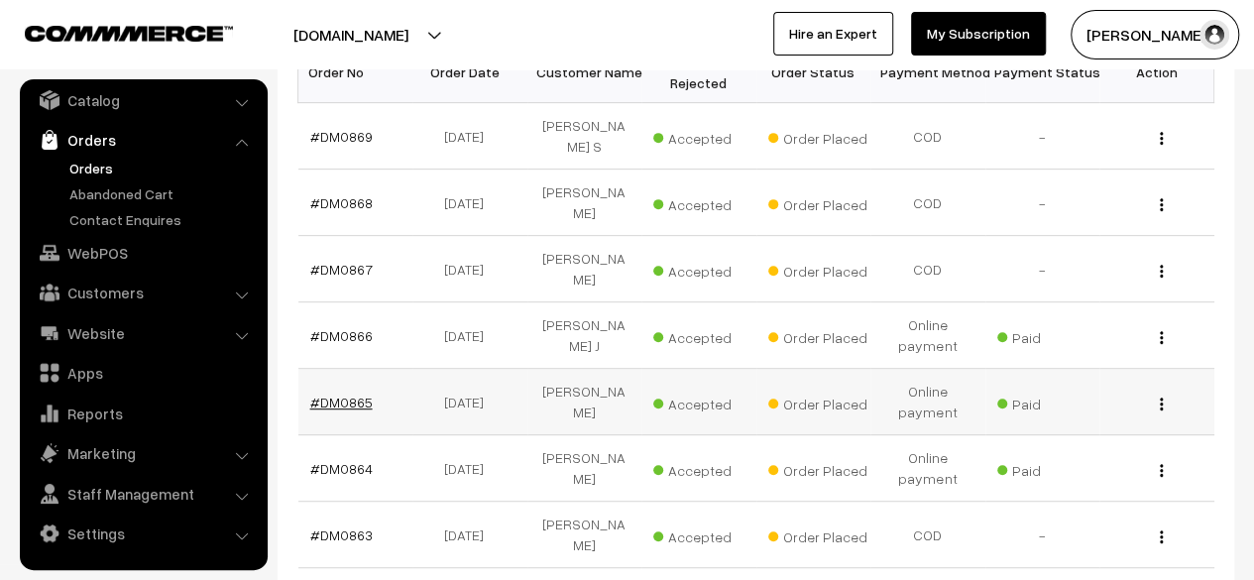
click at [353, 393] on link "#DM0865" at bounding box center [341, 401] width 62 height 17
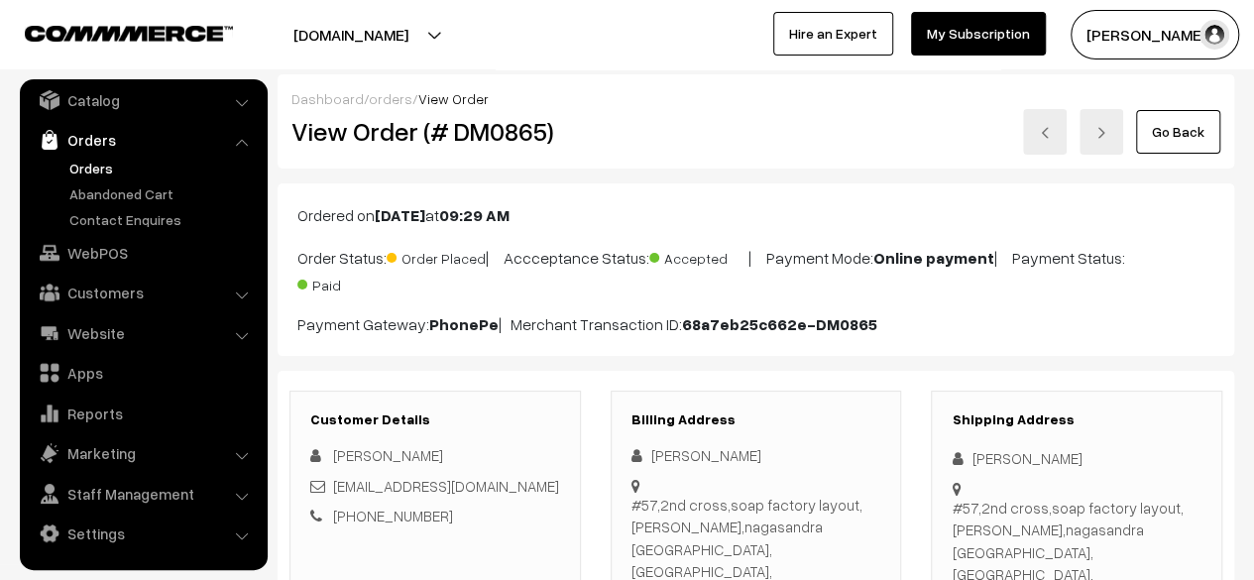
click at [1178, 137] on link "Go Back" at bounding box center [1178, 132] width 84 height 44
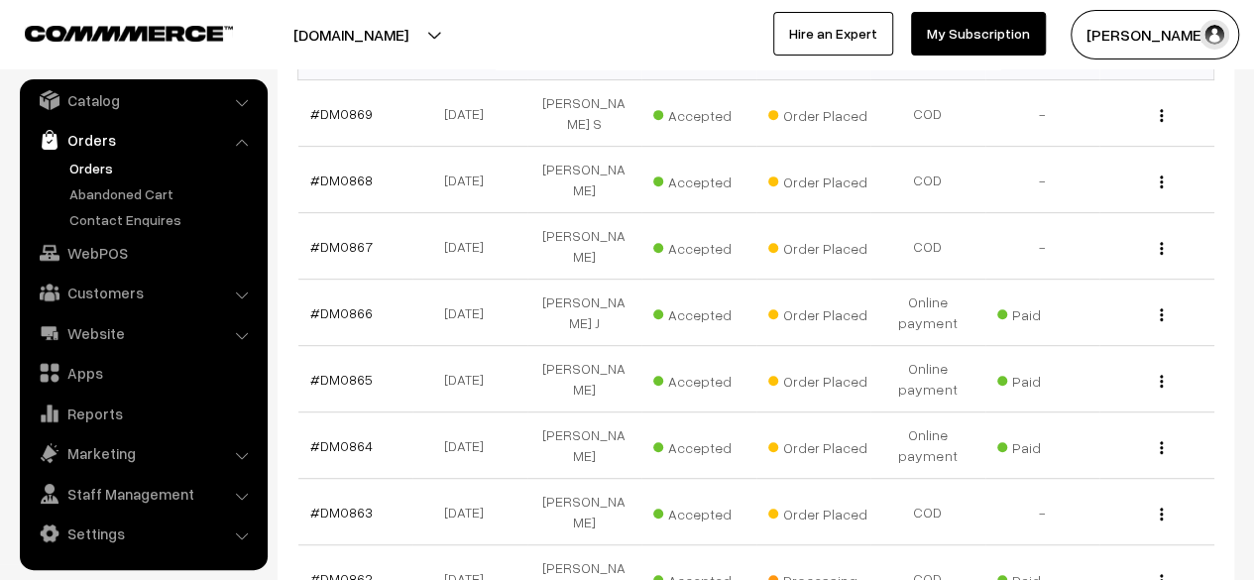
scroll to position [479, 0]
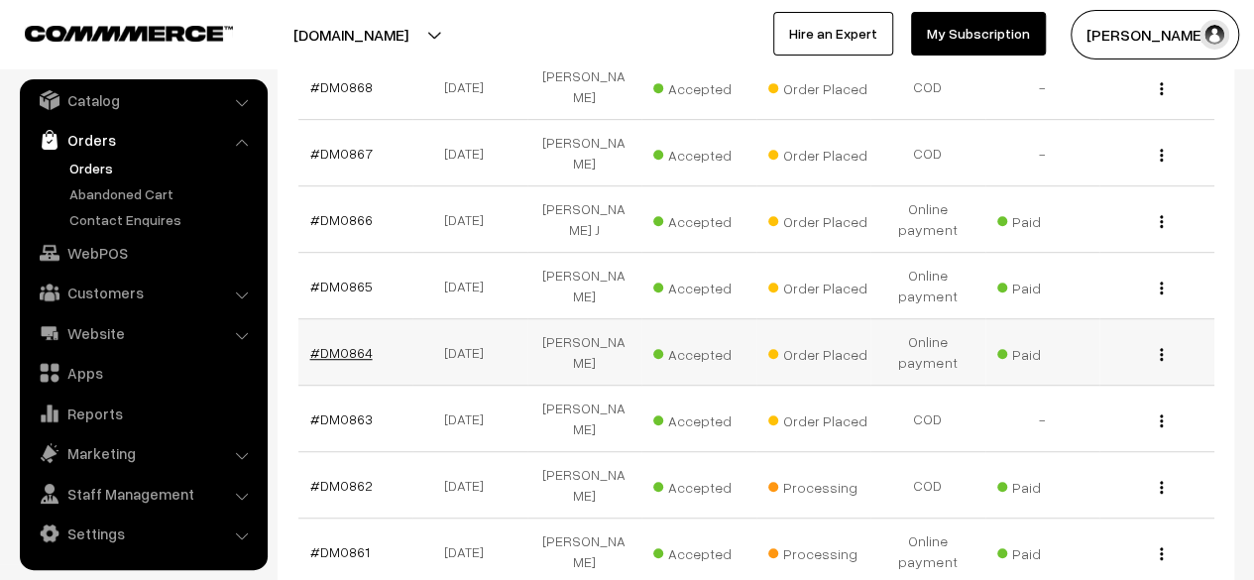
click at [339, 344] on link "#DM0864" at bounding box center [341, 352] width 62 height 17
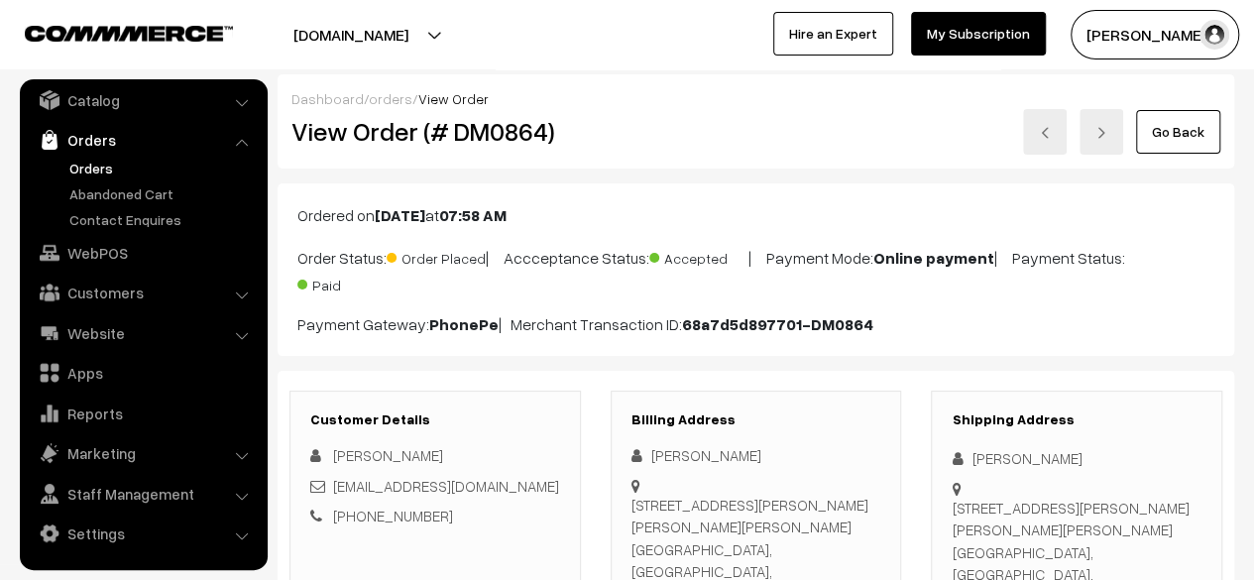
click at [1178, 129] on link "Go Back" at bounding box center [1178, 132] width 84 height 44
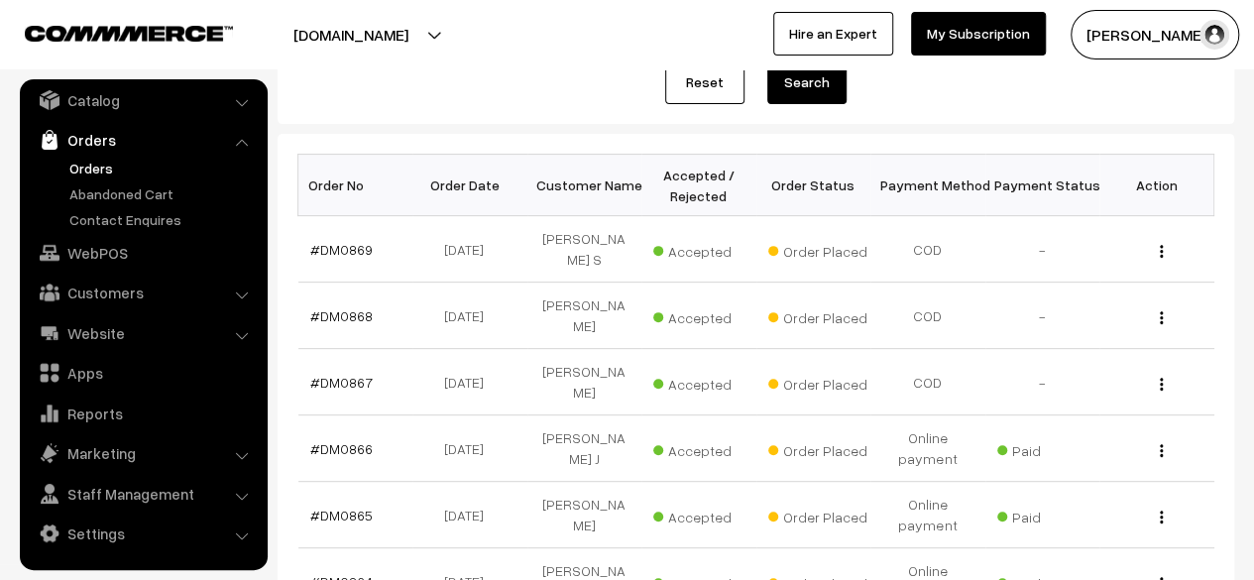
scroll to position [301, 0]
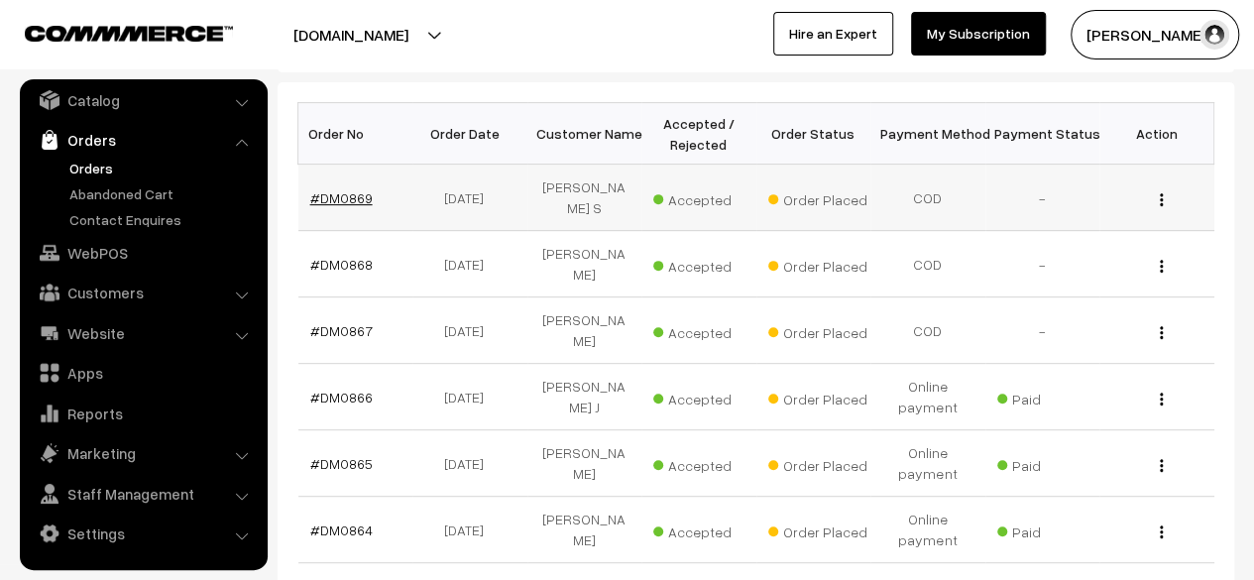
click at [345, 190] on link "#DM0869" at bounding box center [341, 197] width 62 height 17
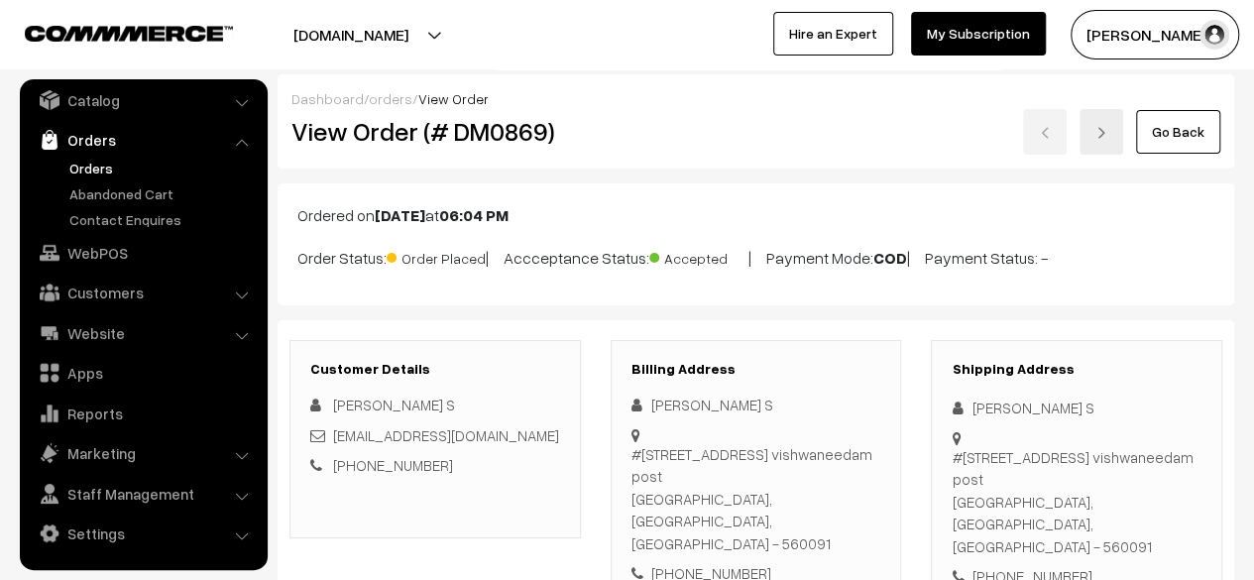
click at [1195, 131] on link "Go Back" at bounding box center [1178, 132] width 84 height 44
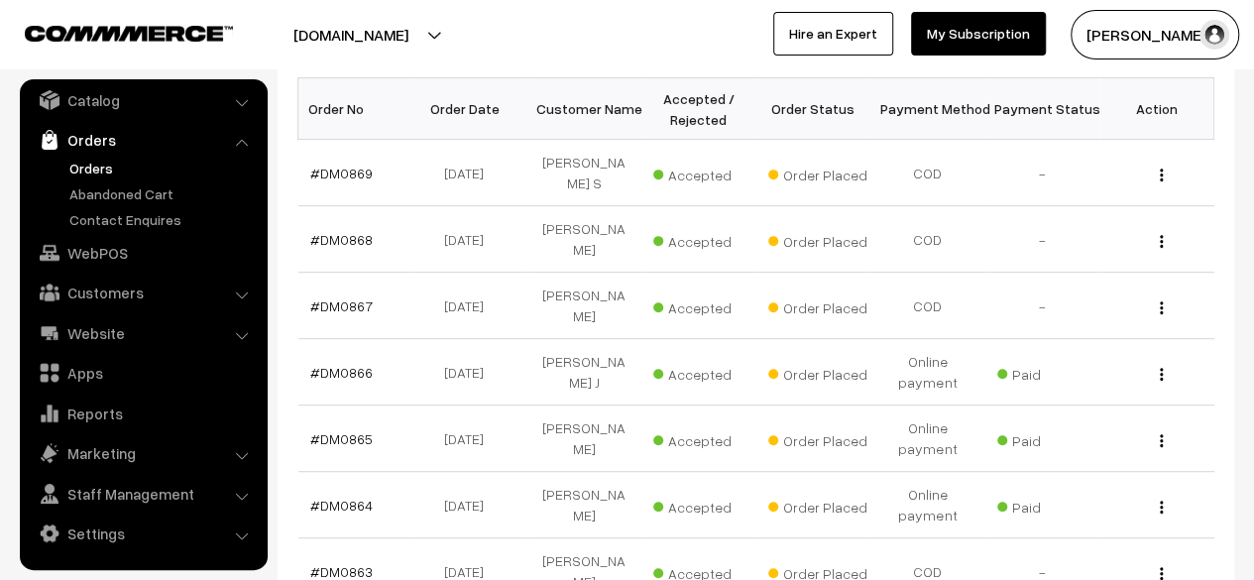
scroll to position [327, 0]
click at [350, 230] on link "#DM0868" at bounding box center [341, 238] width 62 height 17
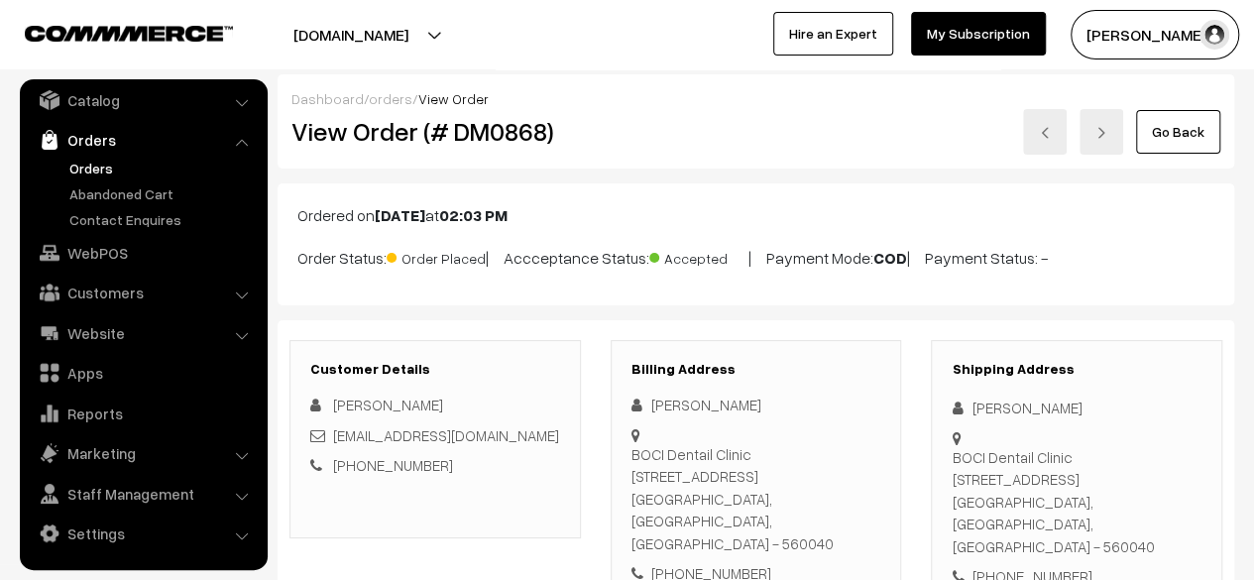
click at [1197, 130] on link "Go Back" at bounding box center [1178, 132] width 84 height 44
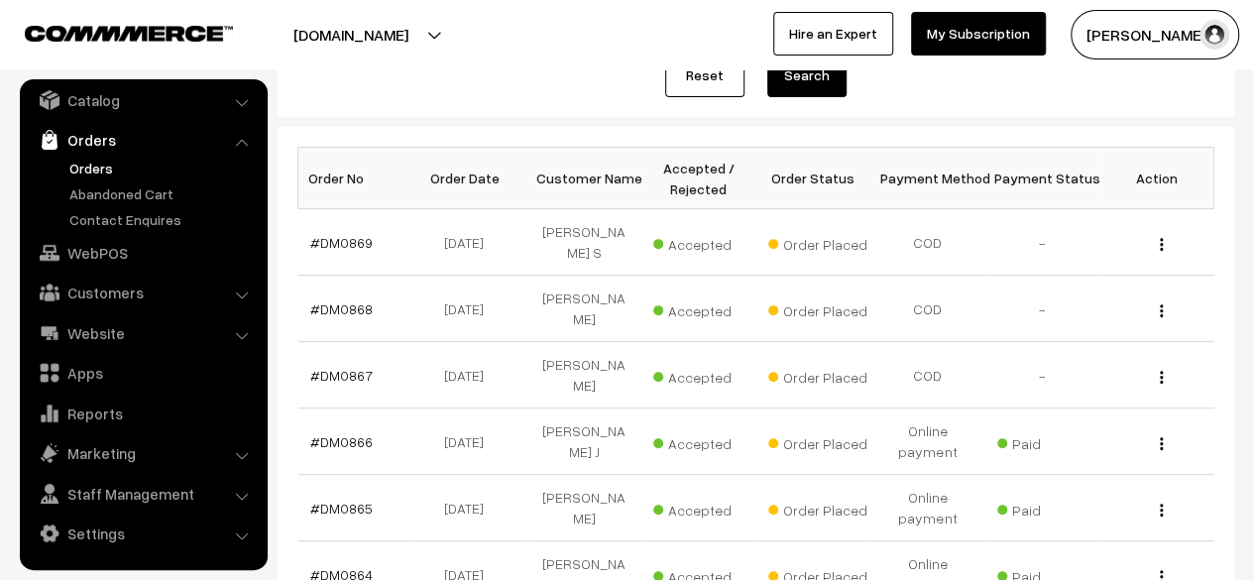
scroll to position [266, 0]
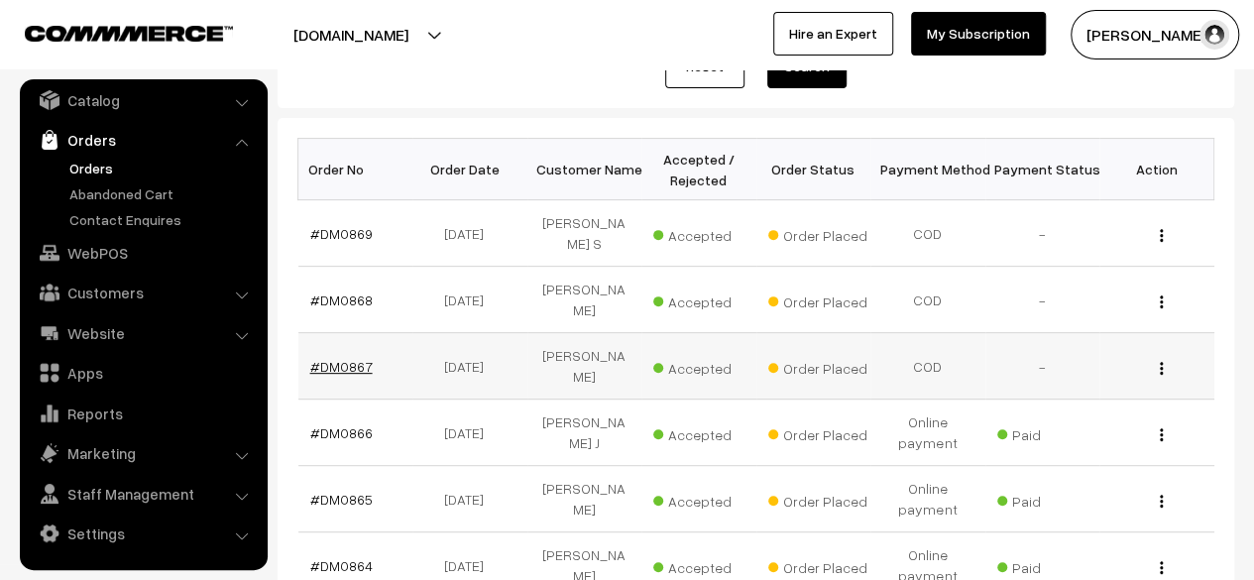
click at [351, 358] on link "#DM0867" at bounding box center [341, 366] width 62 height 17
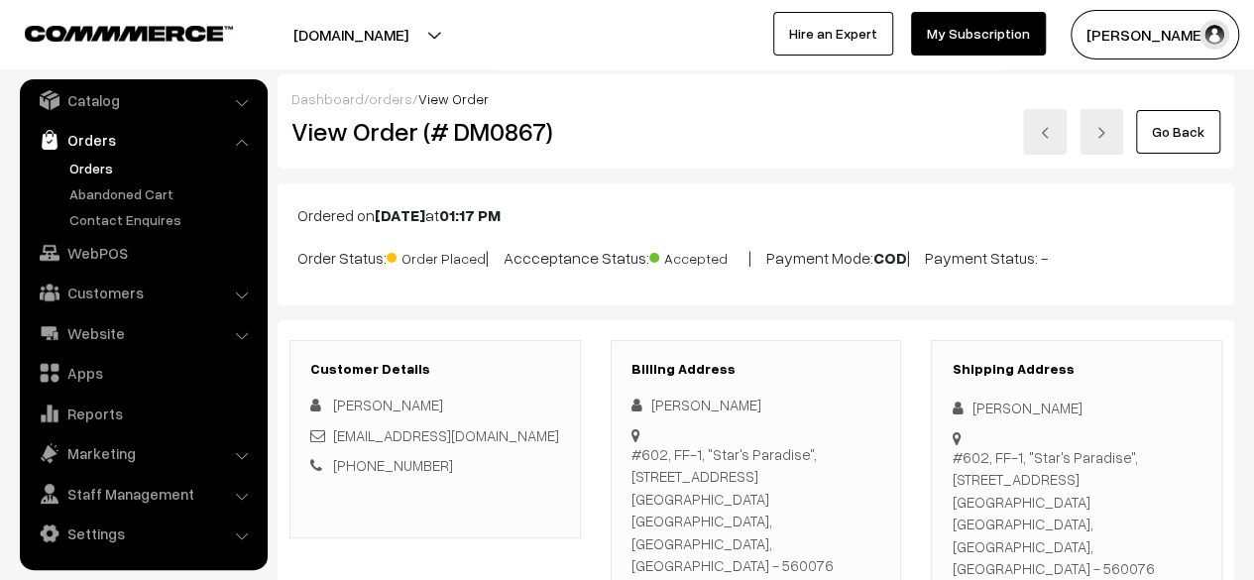
click at [1187, 139] on link "Go Back" at bounding box center [1178, 132] width 84 height 44
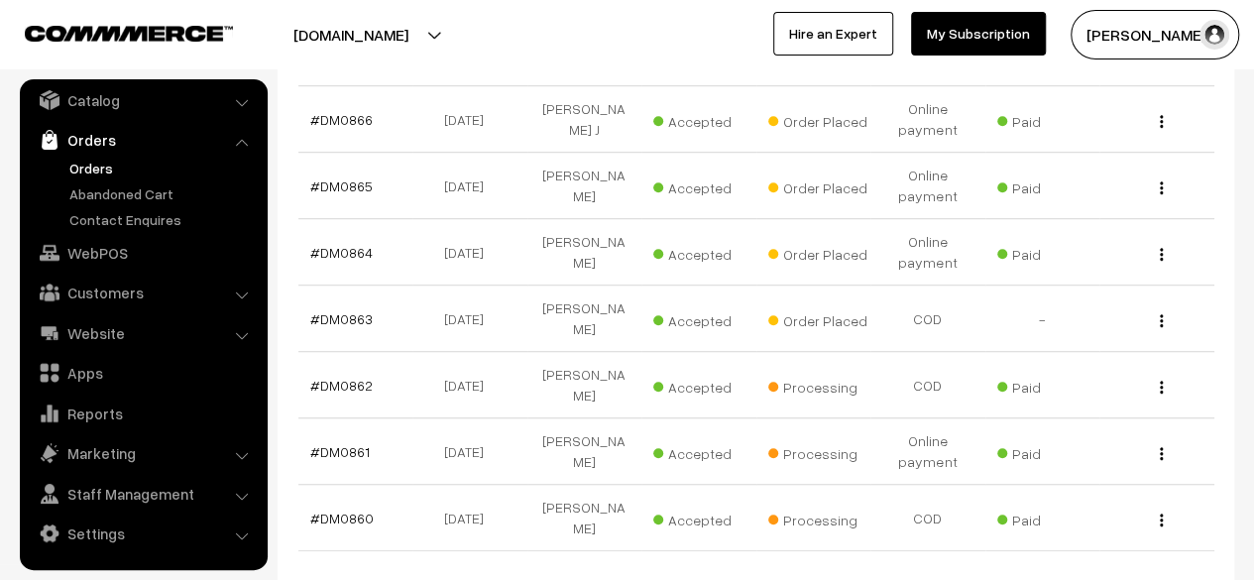
scroll to position [585, 0]
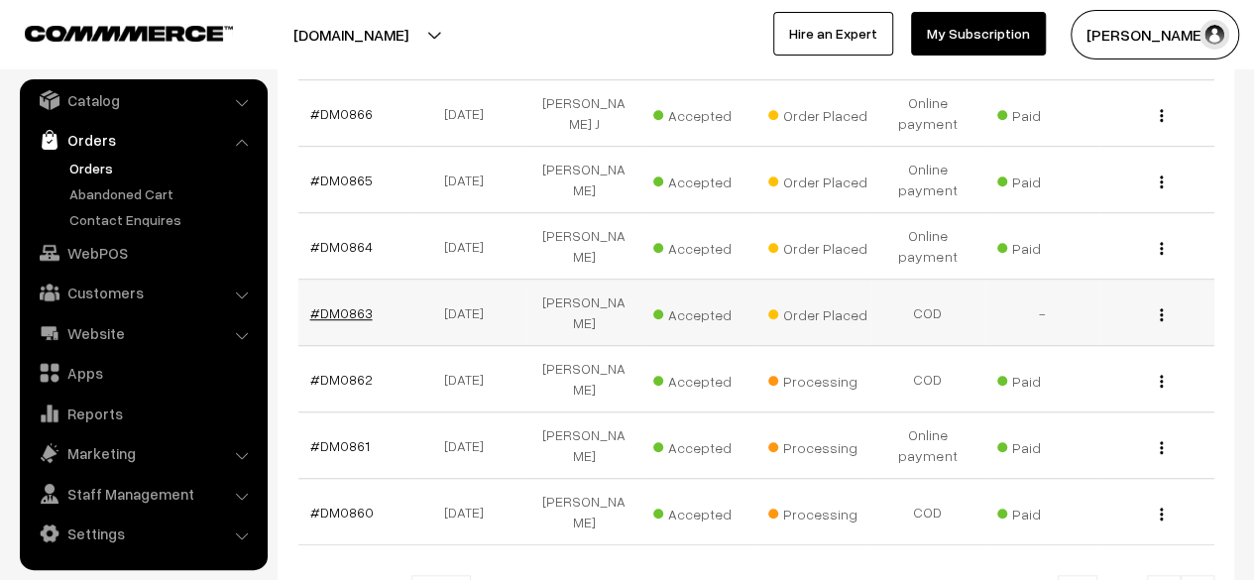
click at [354, 304] on link "#DM0863" at bounding box center [341, 312] width 62 height 17
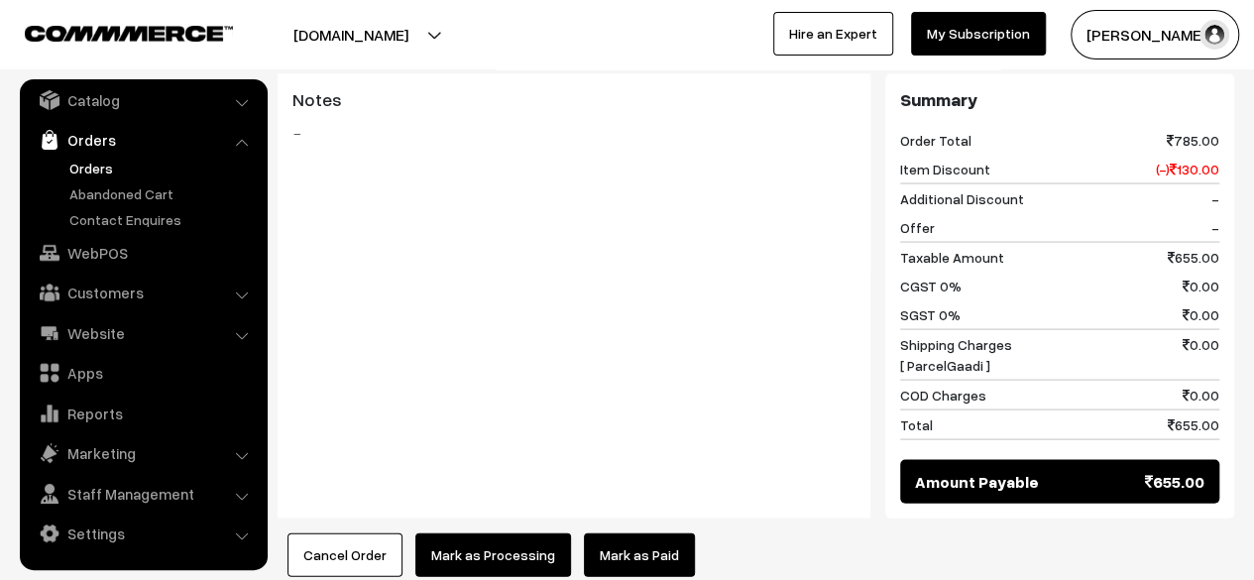
scroll to position [1867, 0]
